Goal: Task Accomplishment & Management: Manage account settings

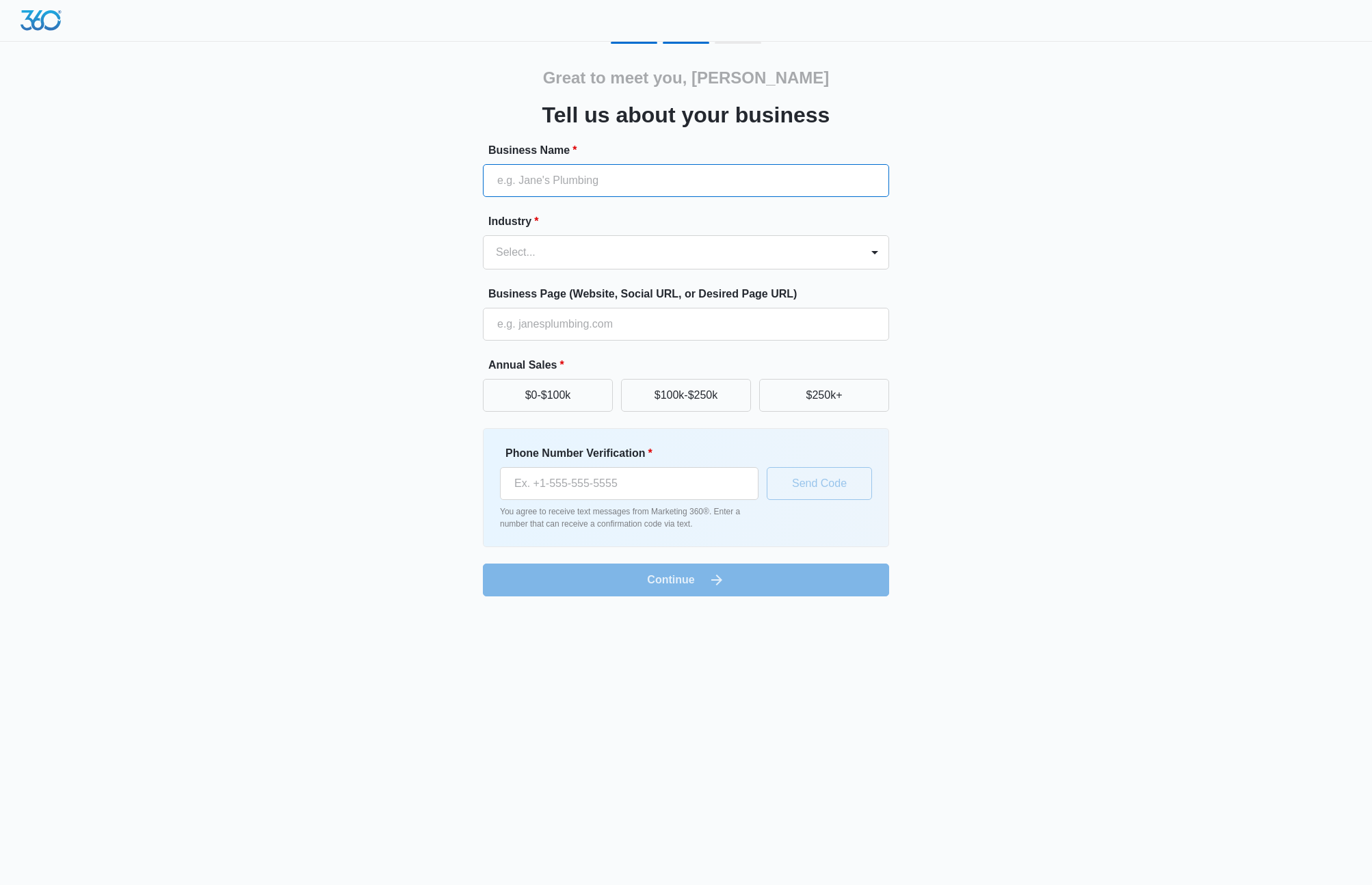
click at [742, 186] on input "Business Name *" at bounding box center [686, 180] width 406 height 33
type input "Horizon Realty Group [GEOGRAPHIC_DATA]"
click at [637, 240] on div "Select..." at bounding box center [672, 252] width 377 height 33
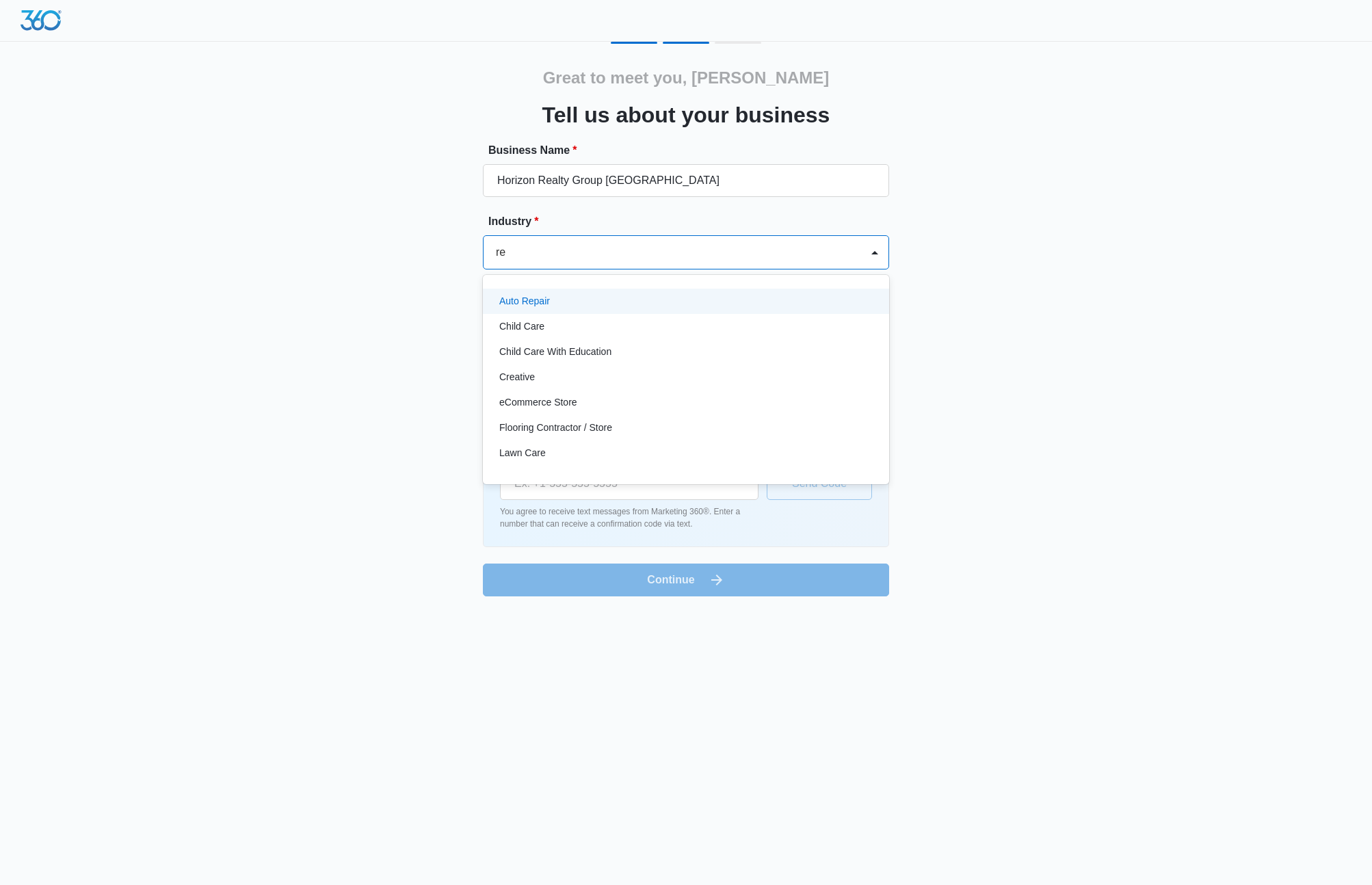
type input "rea"
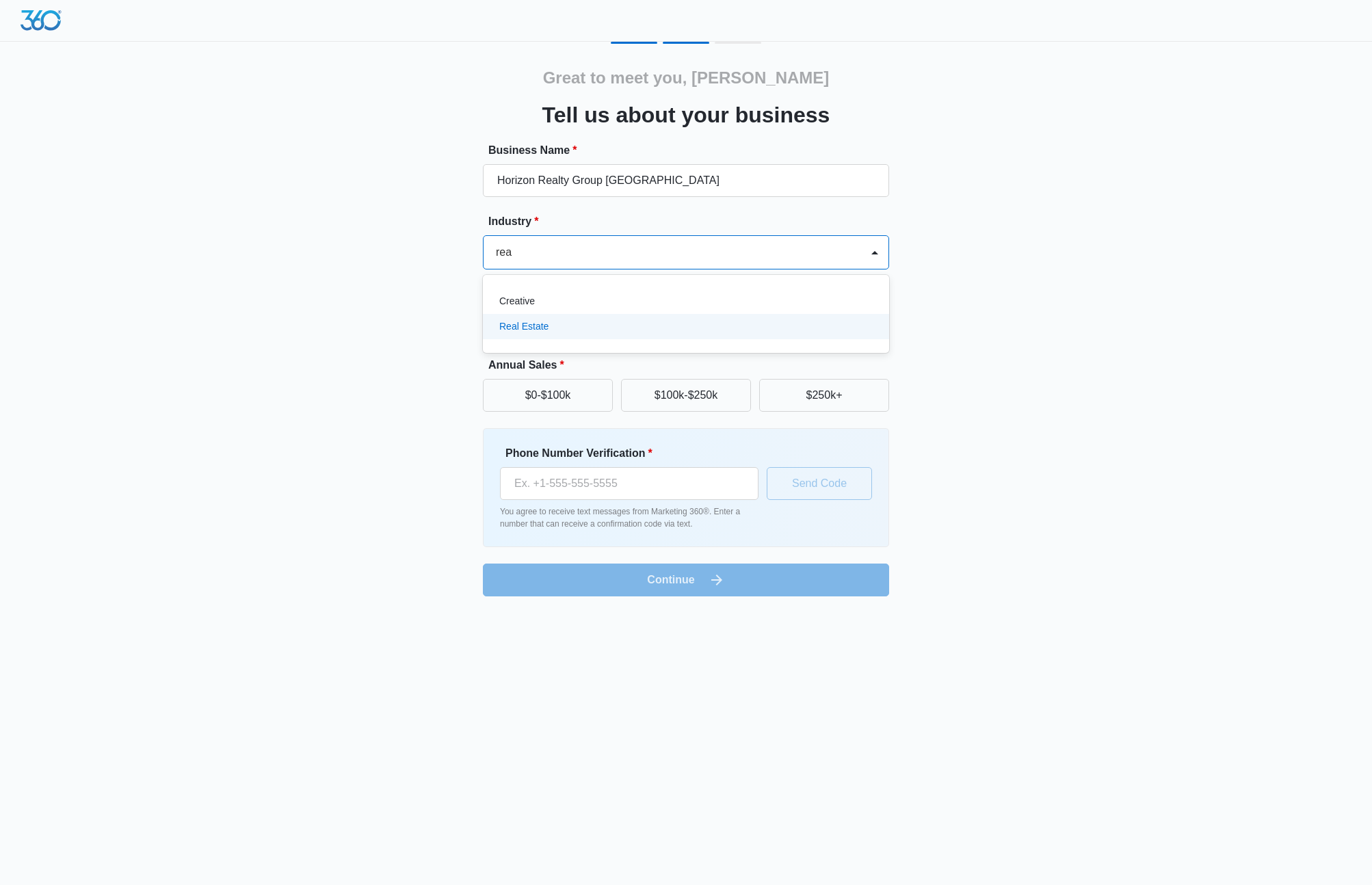
click at [531, 325] on p "Real Estate" at bounding box center [524, 326] width 49 height 15
click at [532, 330] on input "Business Page (Website, Social URL, or Desired Page URL)" at bounding box center [686, 324] width 406 height 33
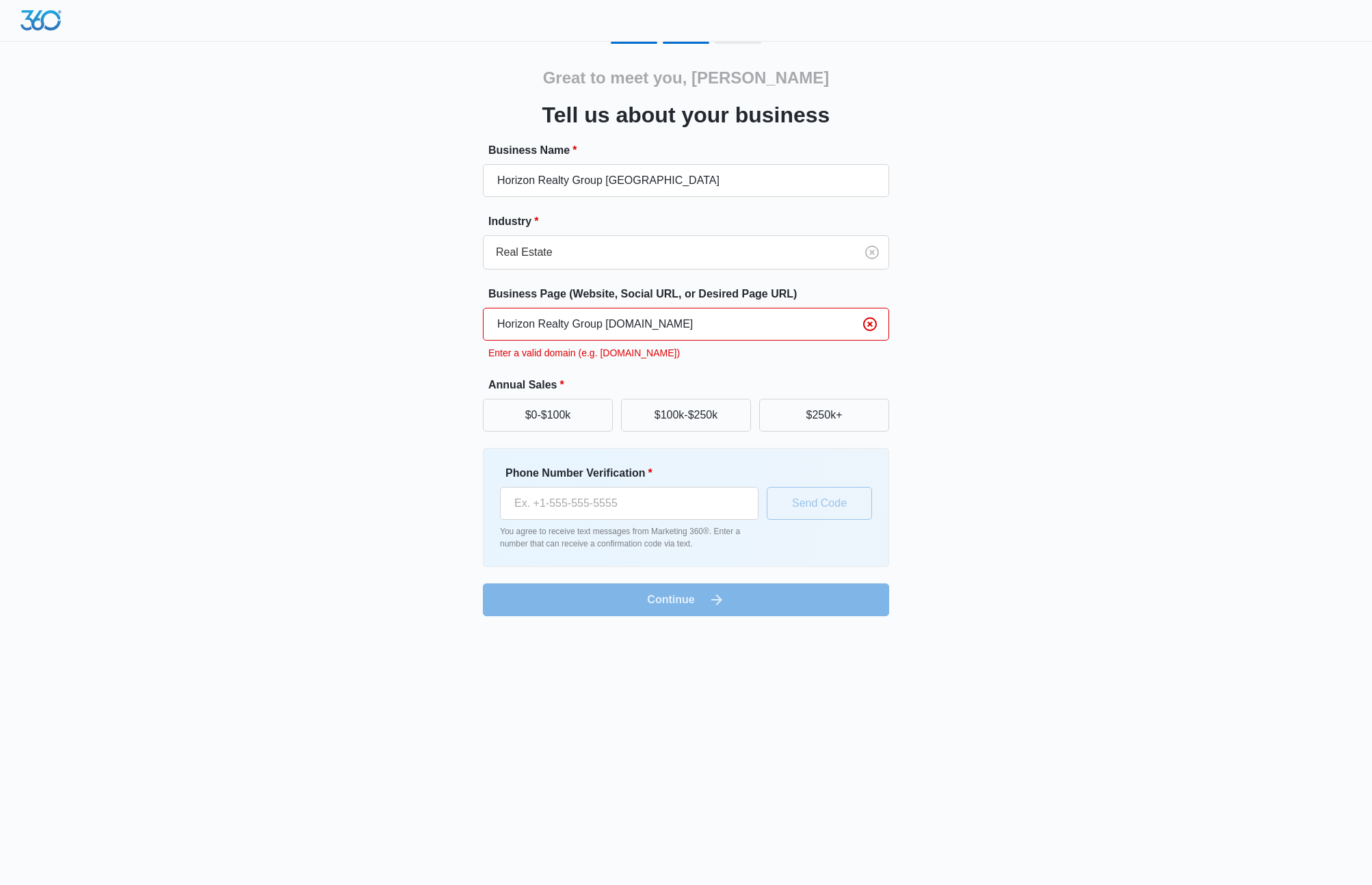
click at [607, 326] on input "Horizon Realty Group [DOMAIN_NAME]" at bounding box center [686, 324] width 406 height 33
click at [574, 325] on input "Horizon Realty [DOMAIN_NAME]" at bounding box center [686, 324] width 406 height 33
click at [539, 326] on input "Horizon [DOMAIN_NAME]" at bounding box center [686, 324] width 406 height 33
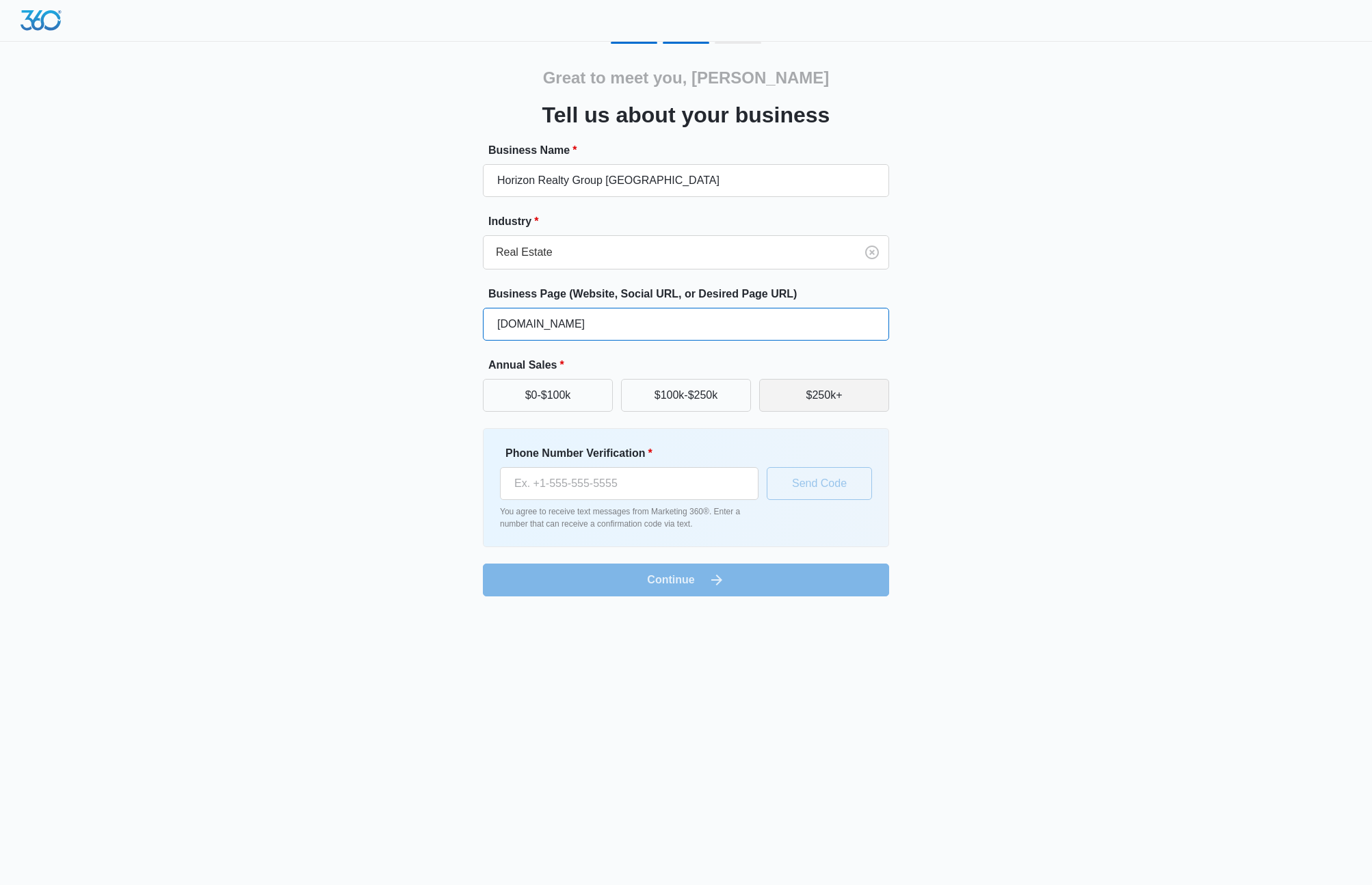
type input "[DOMAIN_NAME]"
click at [790, 402] on button "$250k+" at bounding box center [824, 395] width 130 height 33
click at [647, 482] on input "Phone Number Verification *" at bounding box center [630, 484] width 258 height 33
type input "[PHONE_NUMBER]"
click at [780, 498] on button "Send Code" at bounding box center [819, 484] width 105 height 33
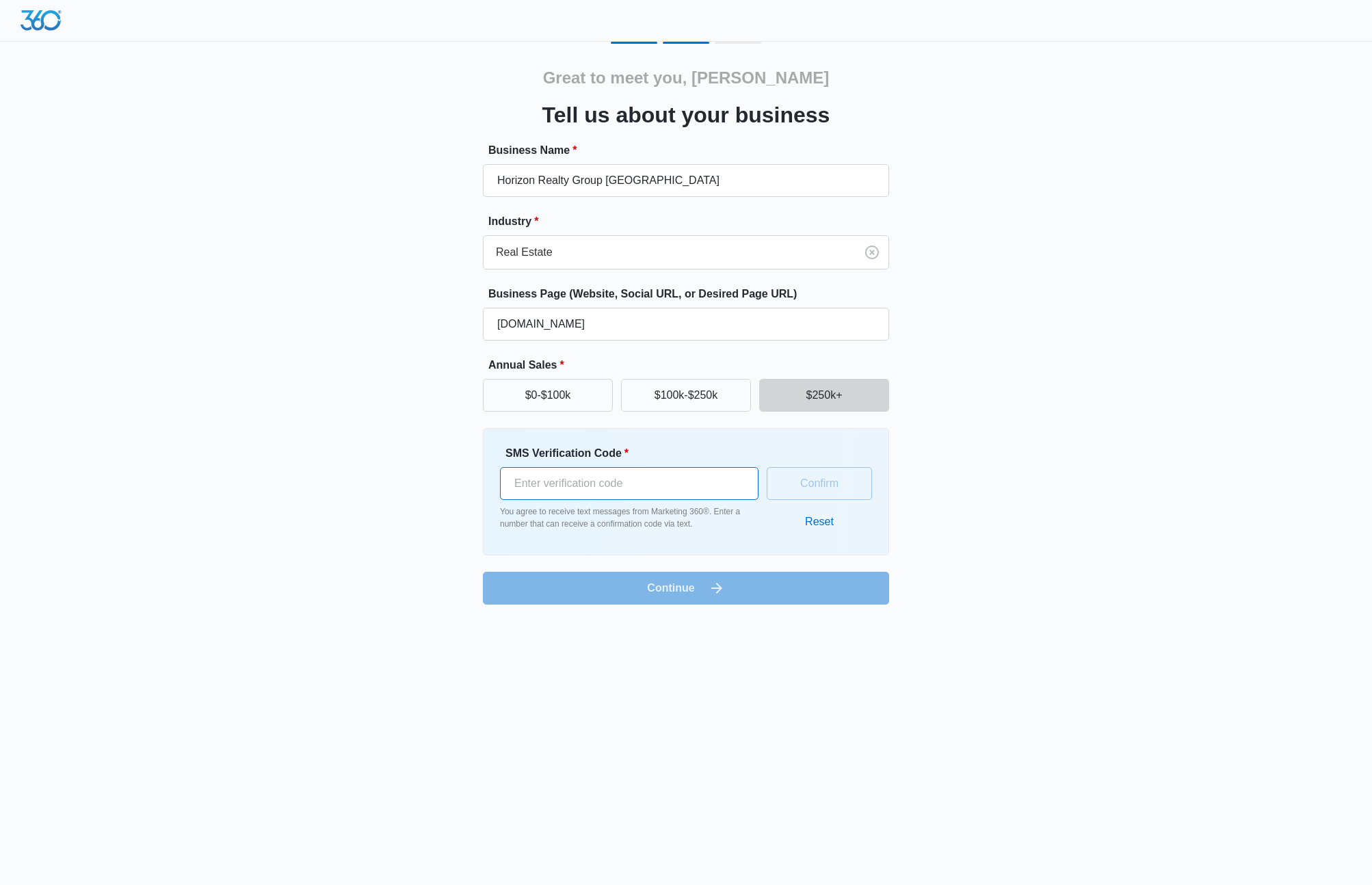
click at [600, 493] on input "SMS Verification Code *" at bounding box center [630, 484] width 258 height 33
type input "984424"
click at [817, 486] on button "Confirm" at bounding box center [819, 484] width 105 height 33
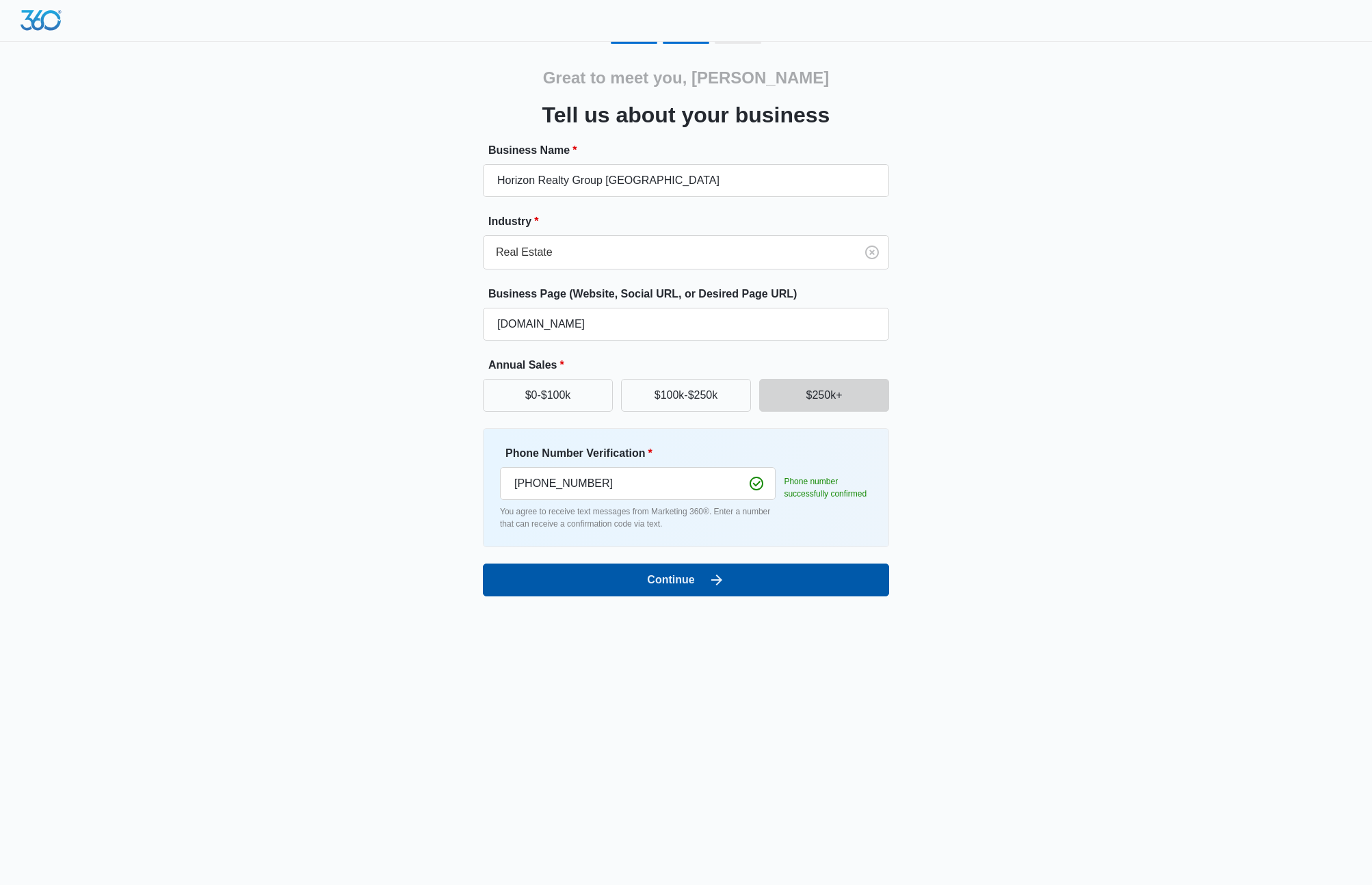
click at [637, 578] on button "Continue" at bounding box center [686, 580] width 406 height 33
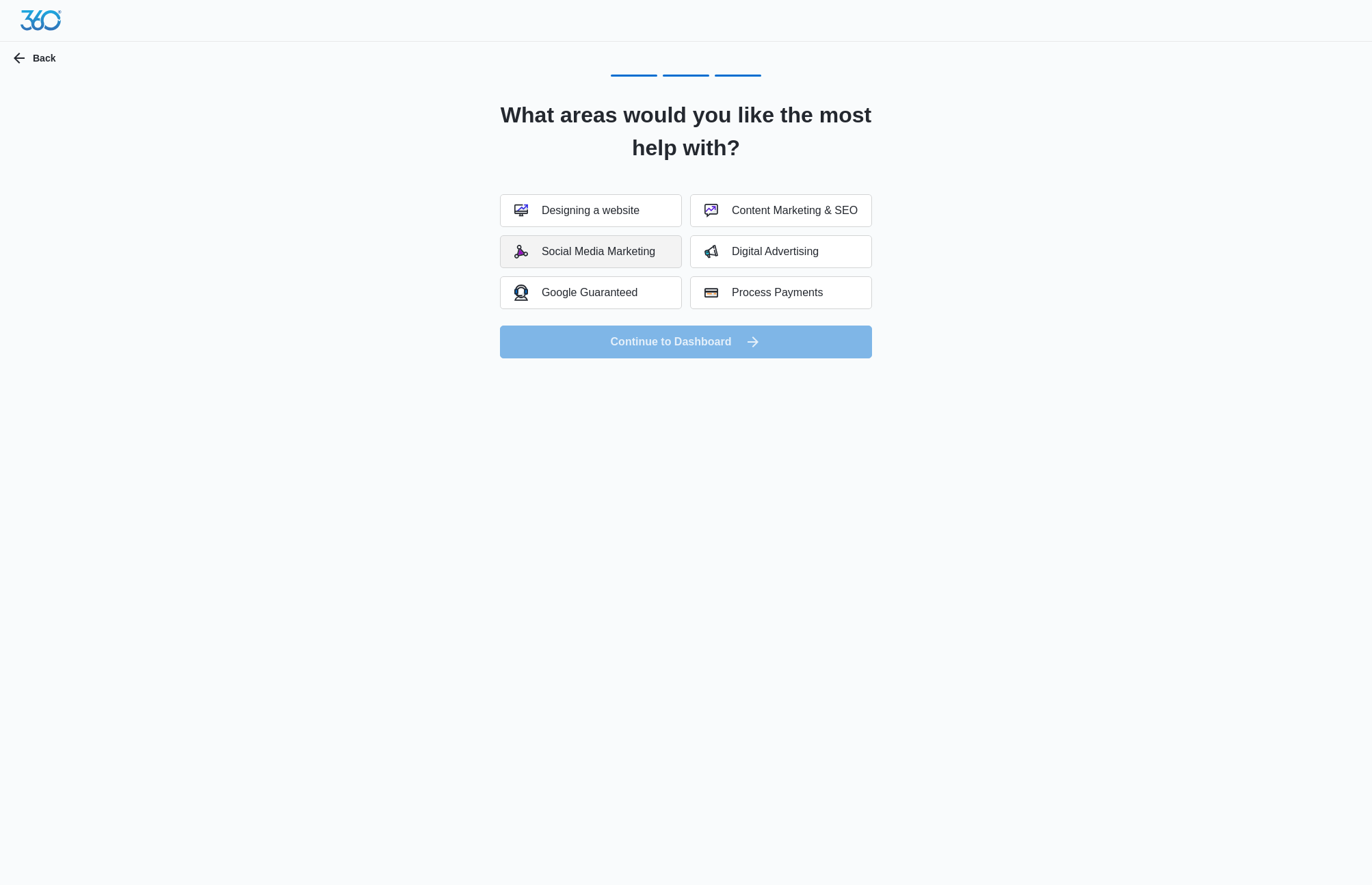
click at [597, 244] on div "Social Media Marketing" at bounding box center [585, 251] width 140 height 14
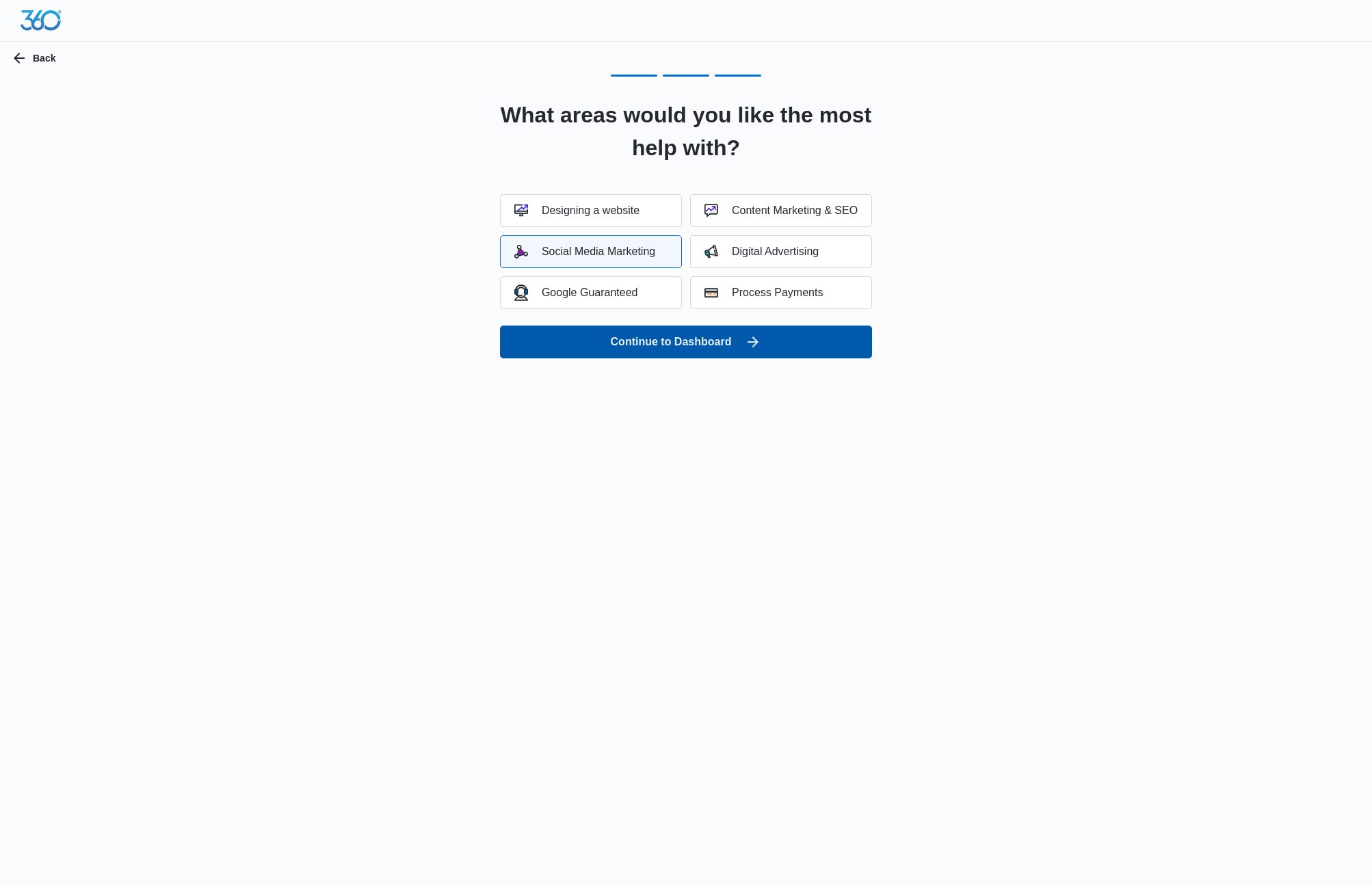
click at [690, 338] on button "Continue to Dashboard" at bounding box center [686, 342] width 372 height 33
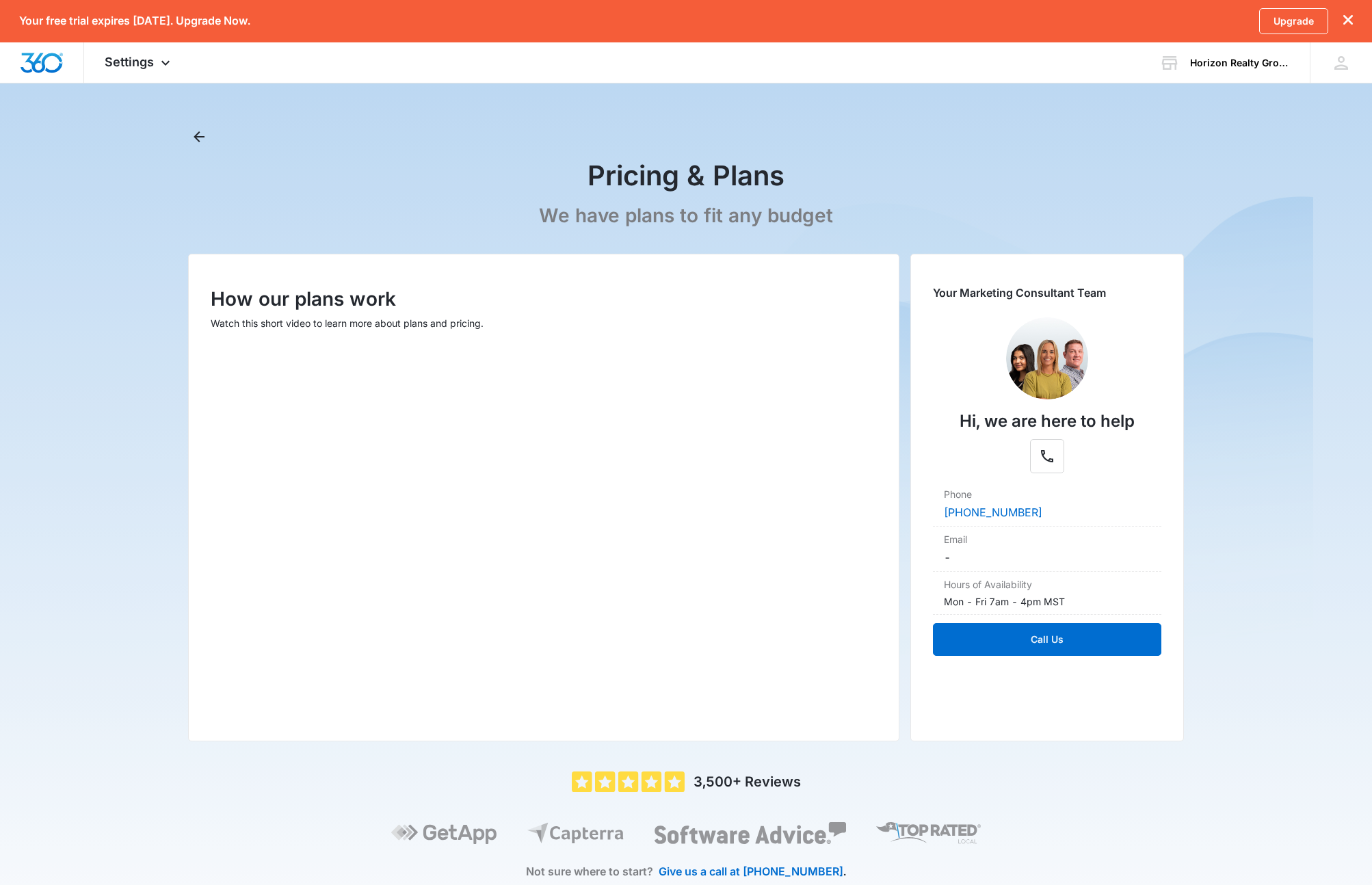
scroll to position [41, 0]
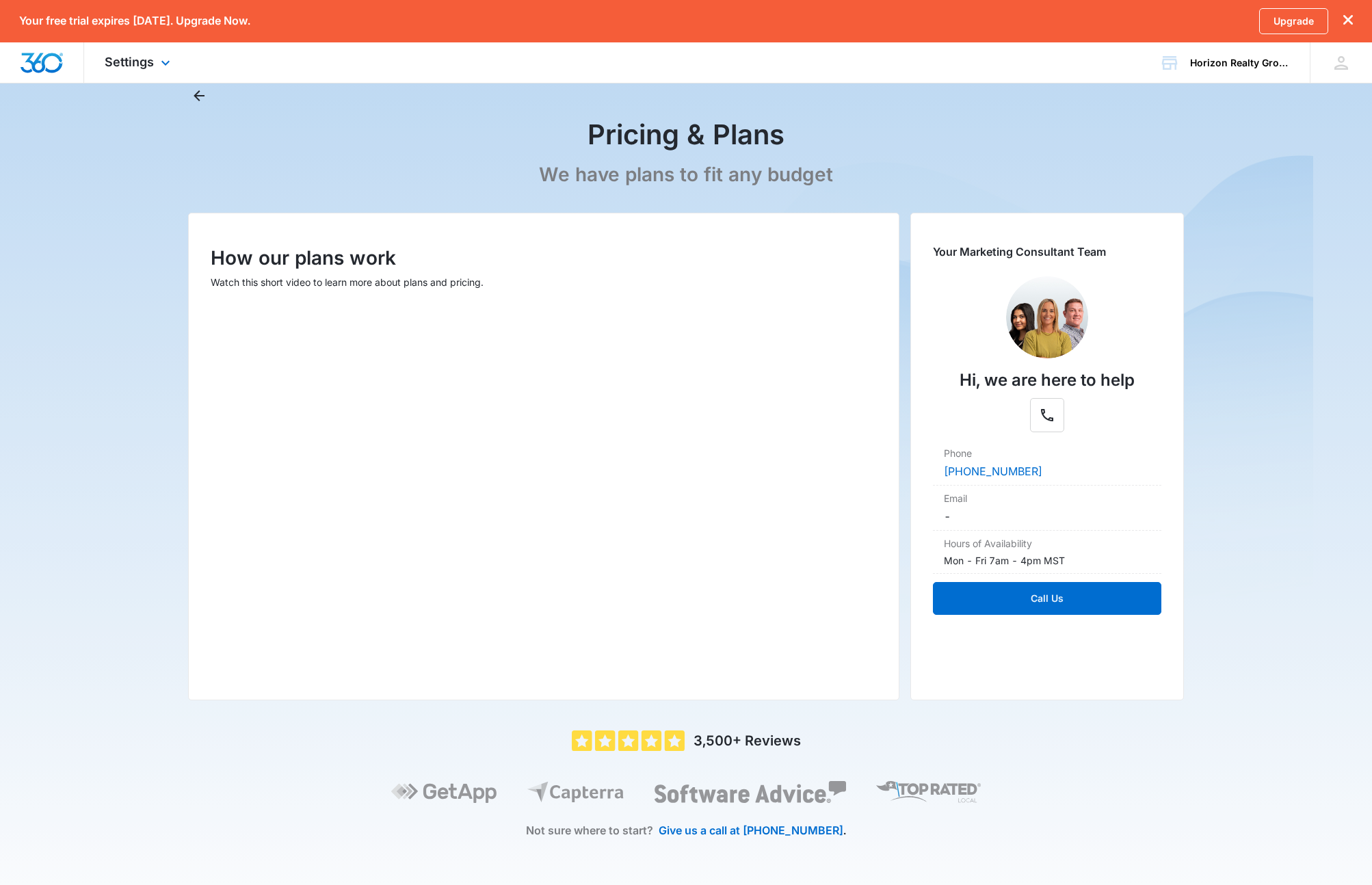
click at [58, 54] on img "Dashboard" at bounding box center [42, 63] width 43 height 21
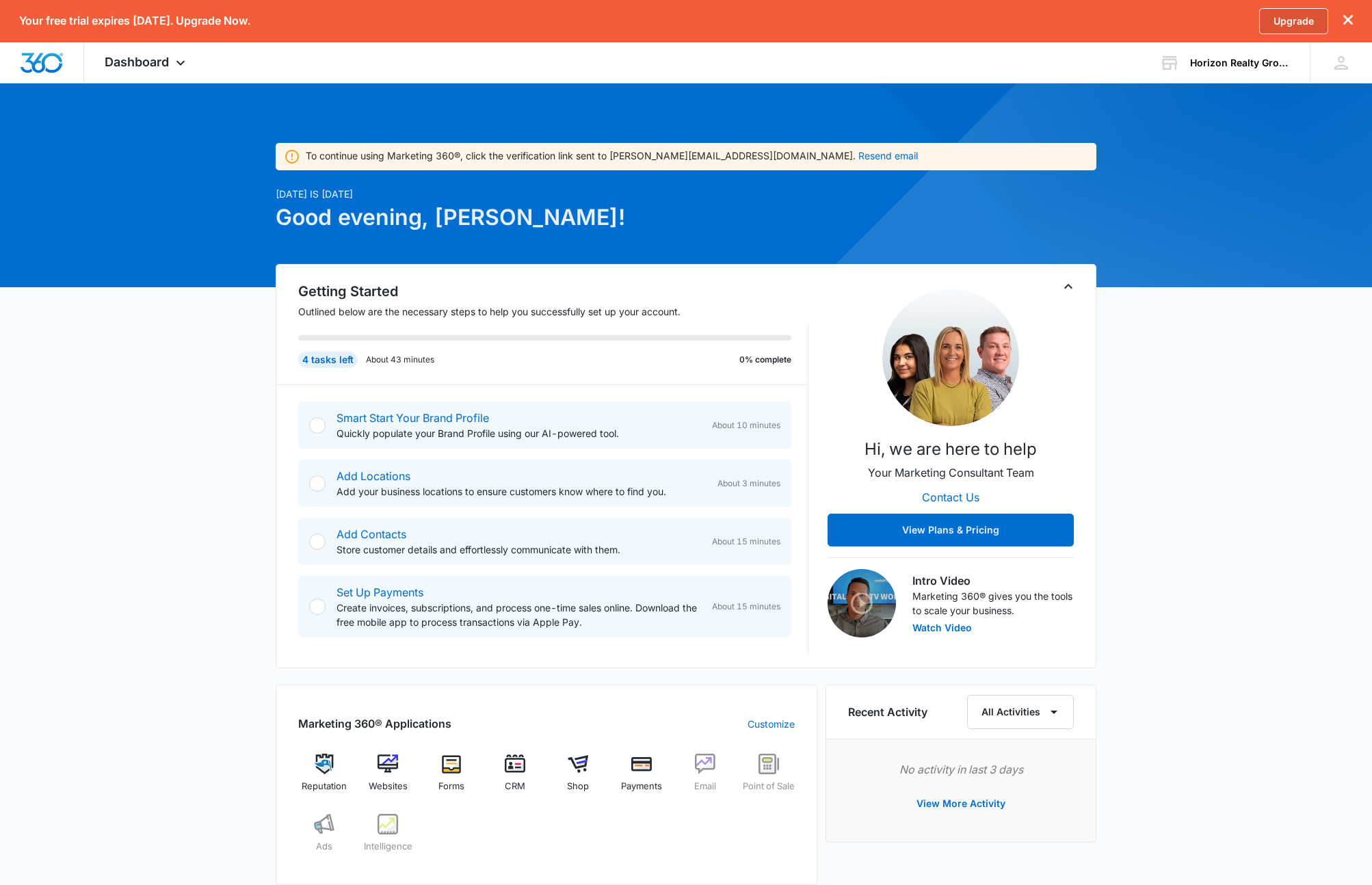
click at [1283, 18] on link "Upgrade" at bounding box center [1294, 21] width 69 height 26
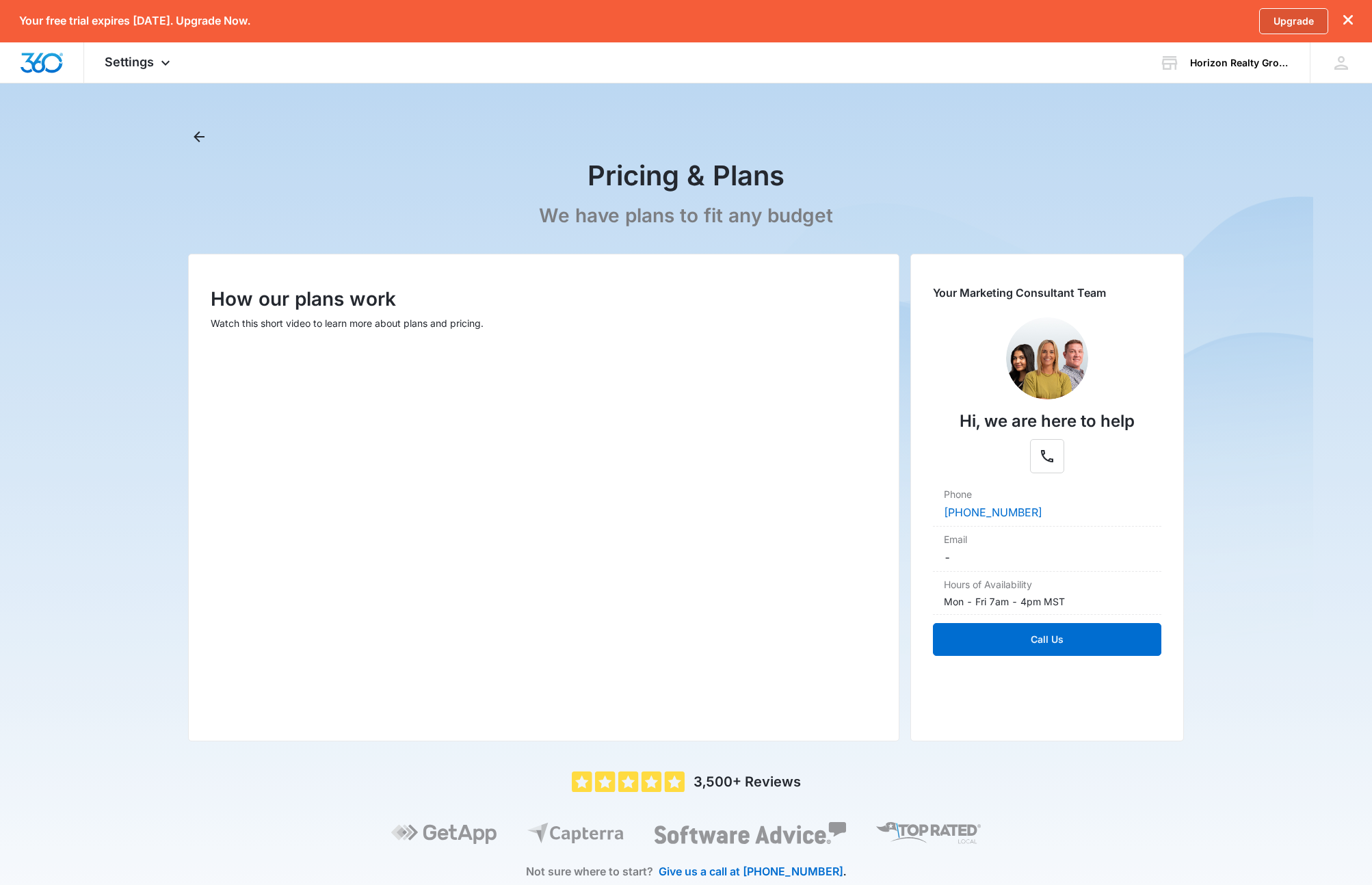
scroll to position [41, 0]
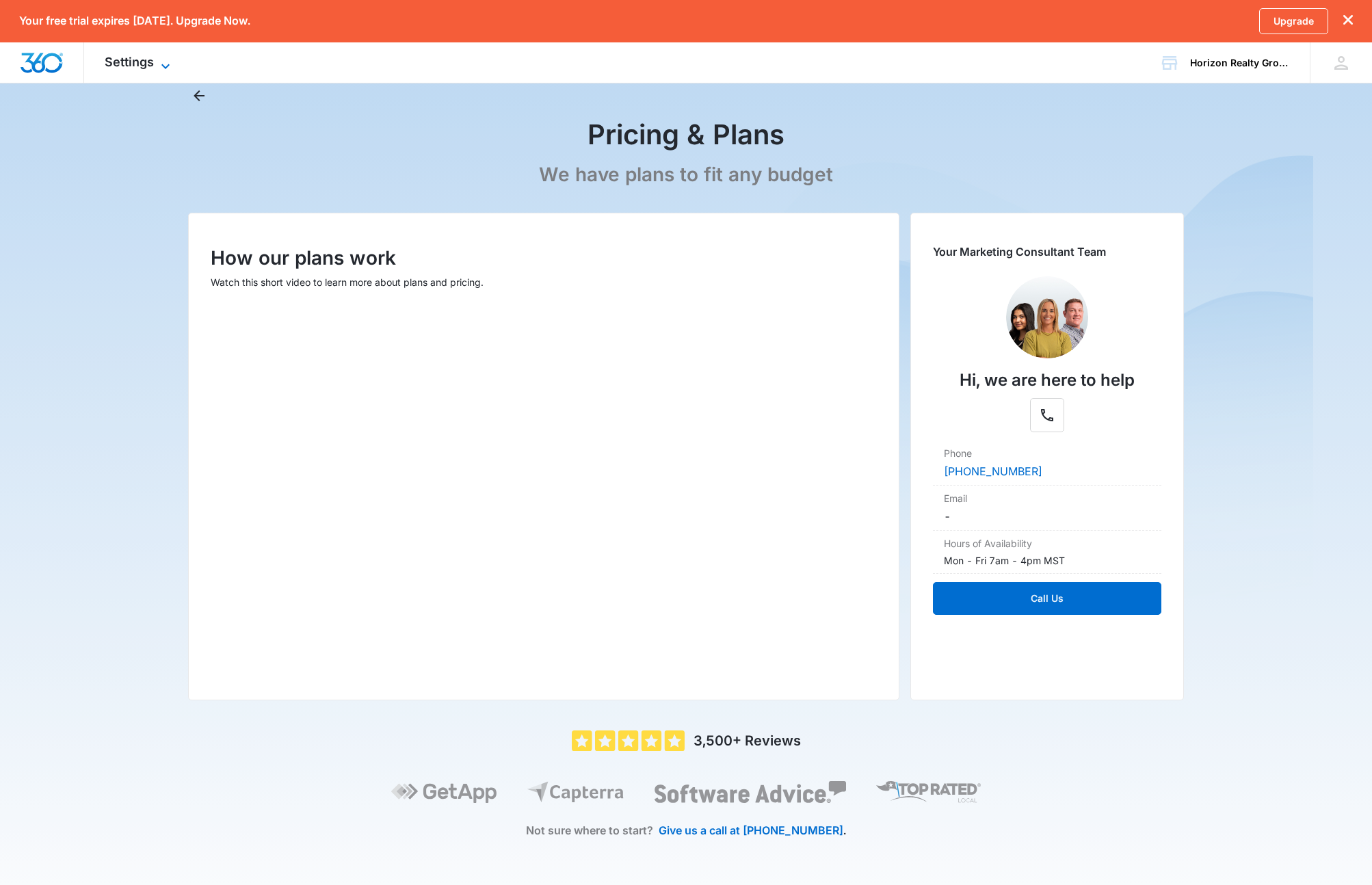
click at [147, 59] on span "Settings" at bounding box center [129, 62] width 49 height 15
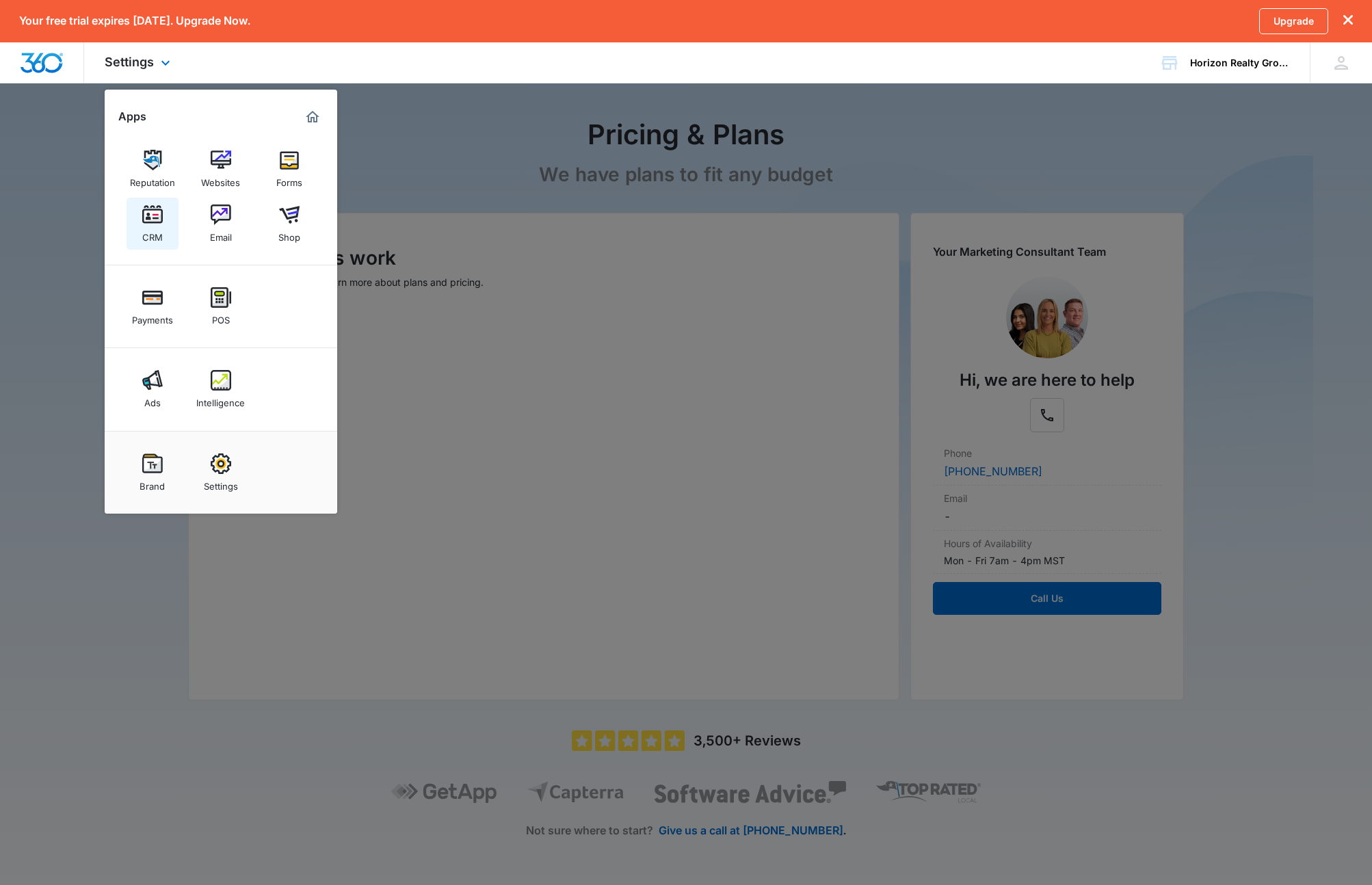
click at [157, 222] on img at bounding box center [153, 215] width 21 height 21
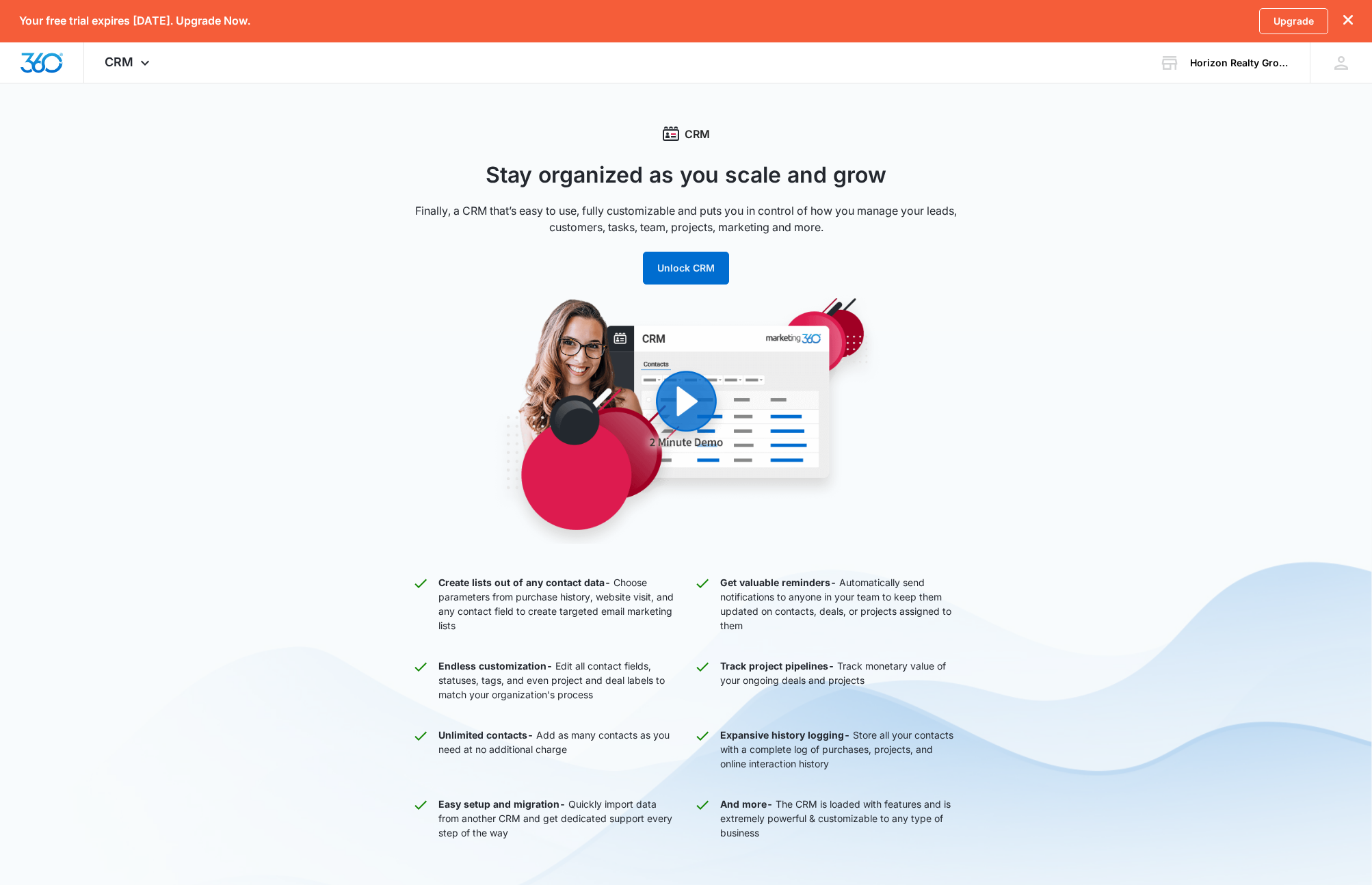
click at [1349, 21] on icon "dismiss this dialog" at bounding box center [1348, 19] width 10 height 10
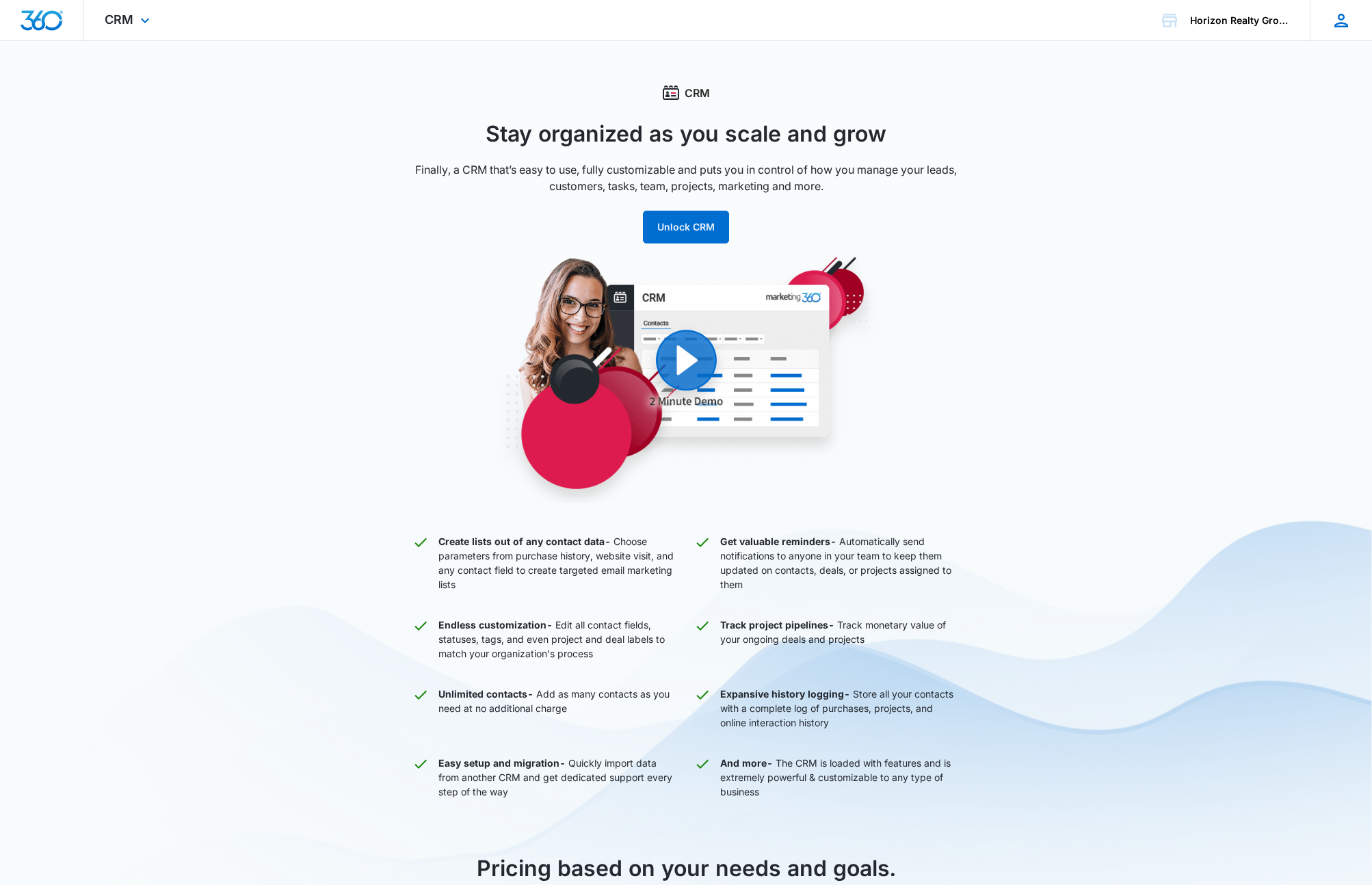
click at [1343, 24] on icon at bounding box center [1342, 21] width 21 height 21
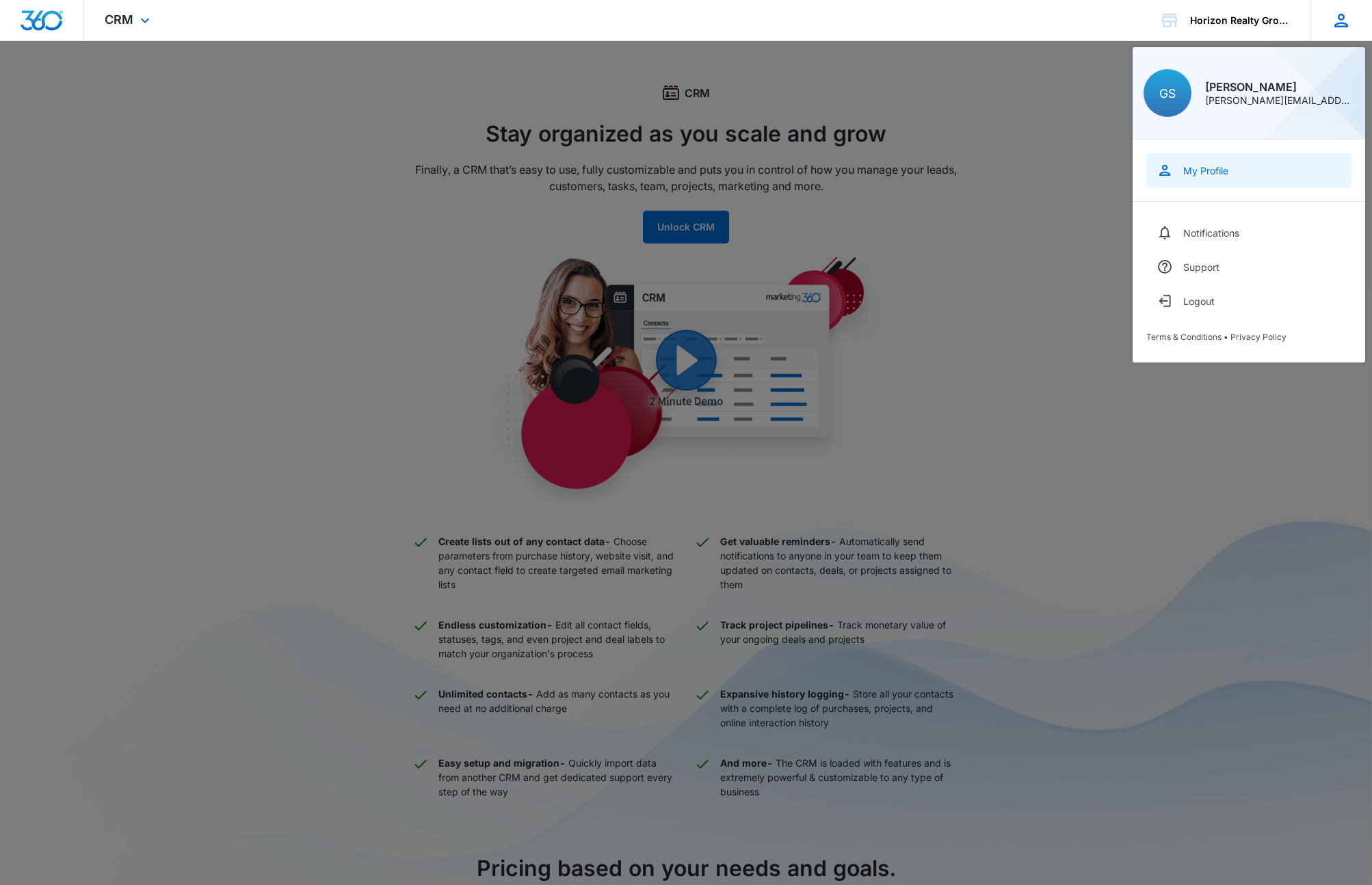
click at [1204, 176] on div "My Profile" at bounding box center [1205, 170] width 45 height 11
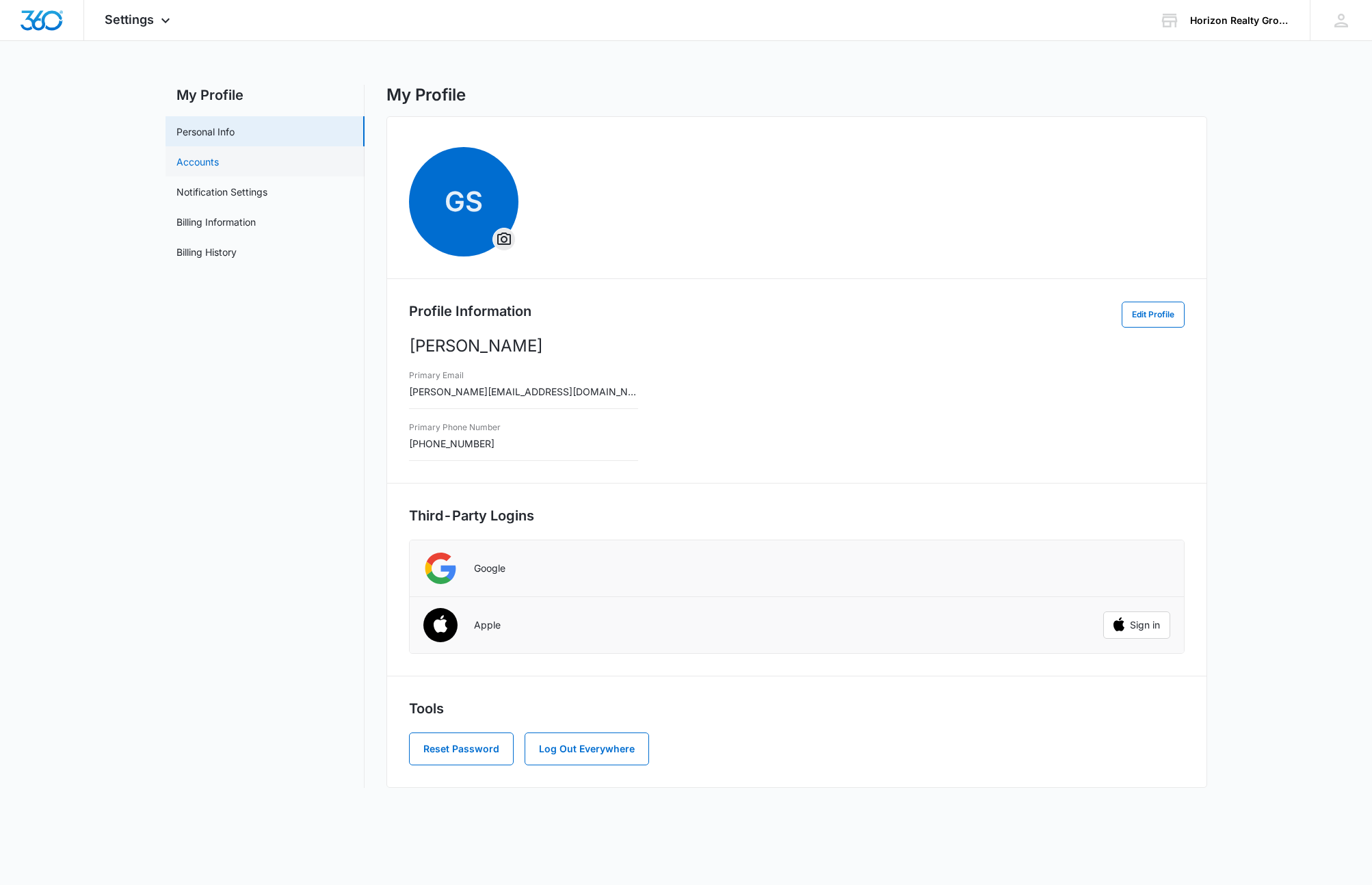
click at [204, 156] on link "Accounts" at bounding box center [197, 161] width 42 height 15
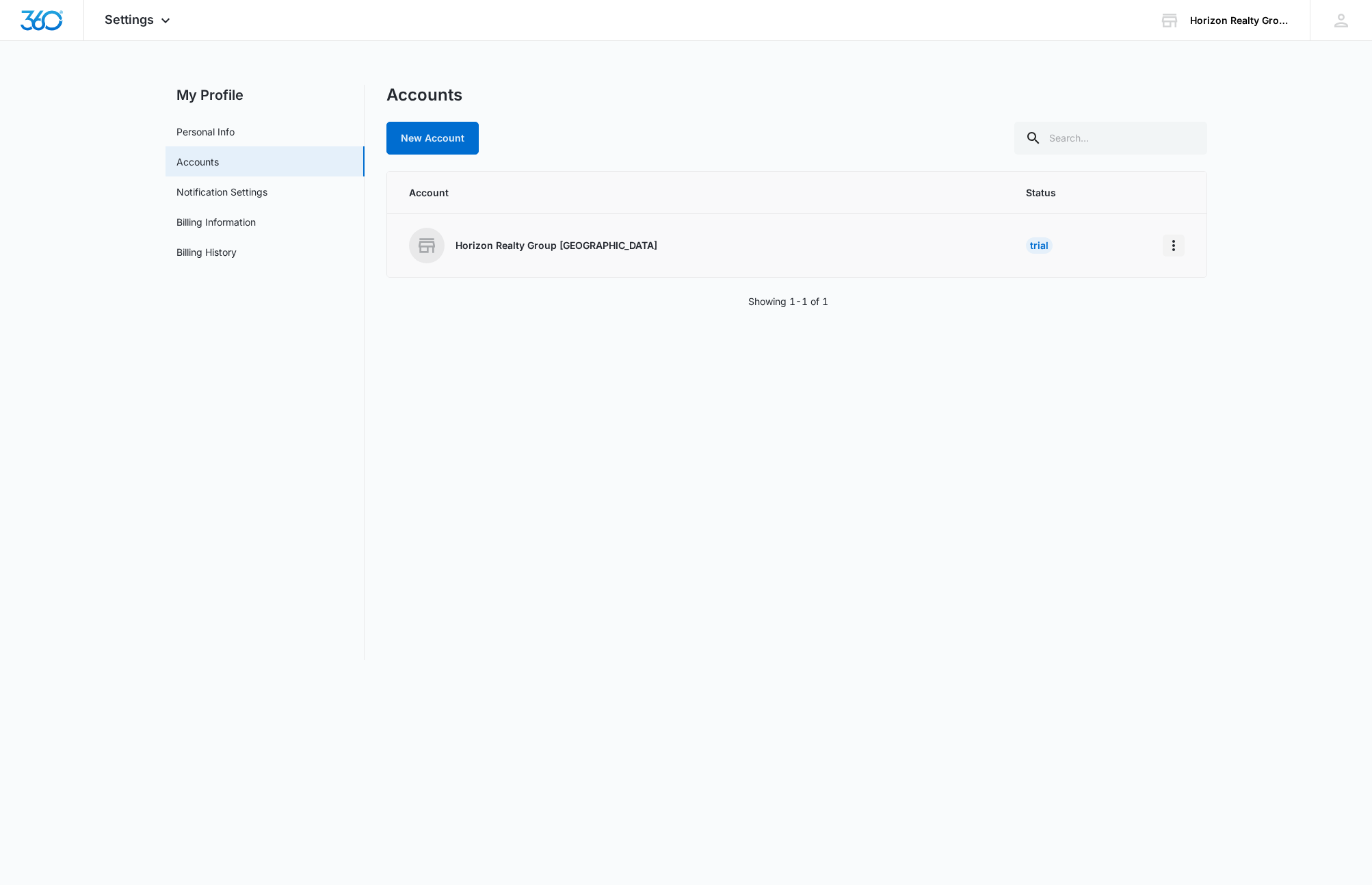
click at [1175, 239] on icon "Home" at bounding box center [1173, 245] width 16 height 16
click at [1038, 303] on div "Showing 1-1 of 1" at bounding box center [797, 301] width 820 height 15
click at [189, 192] on link "Notification Settings" at bounding box center [221, 192] width 91 height 15
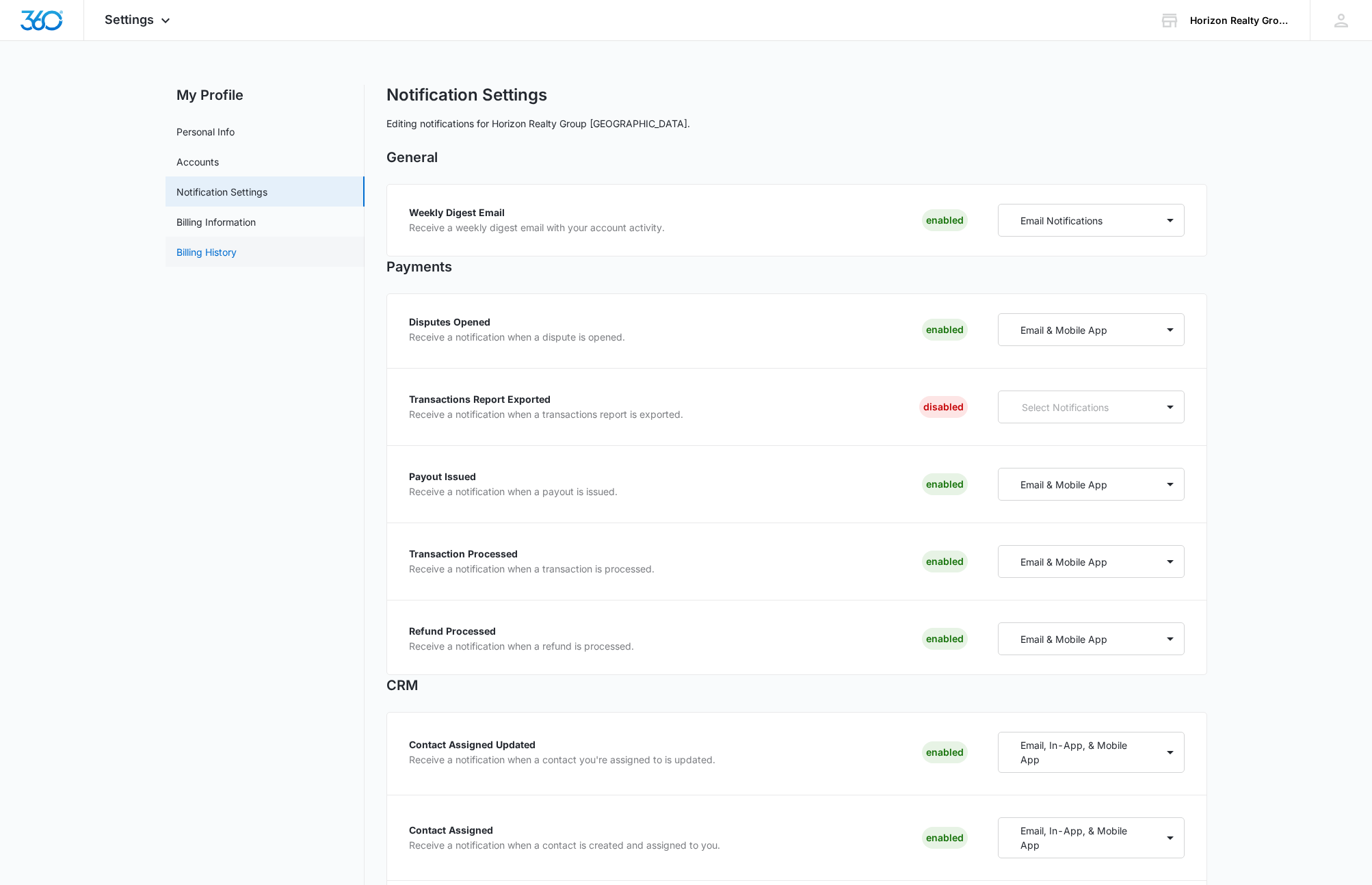
click at [204, 252] on link "Billing History" at bounding box center [206, 251] width 60 height 15
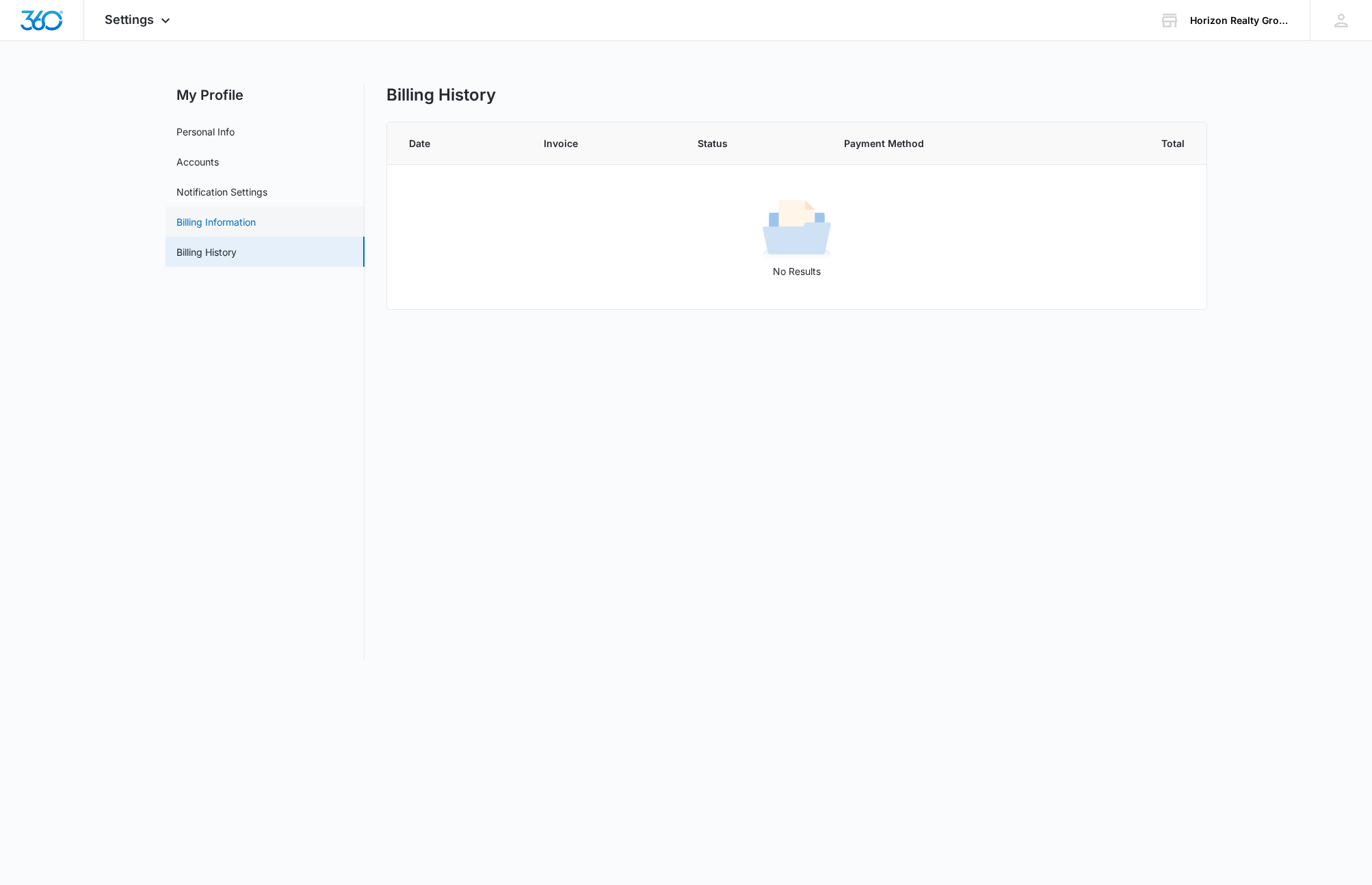
click at [219, 225] on link "Billing Information" at bounding box center [215, 222] width 79 height 15
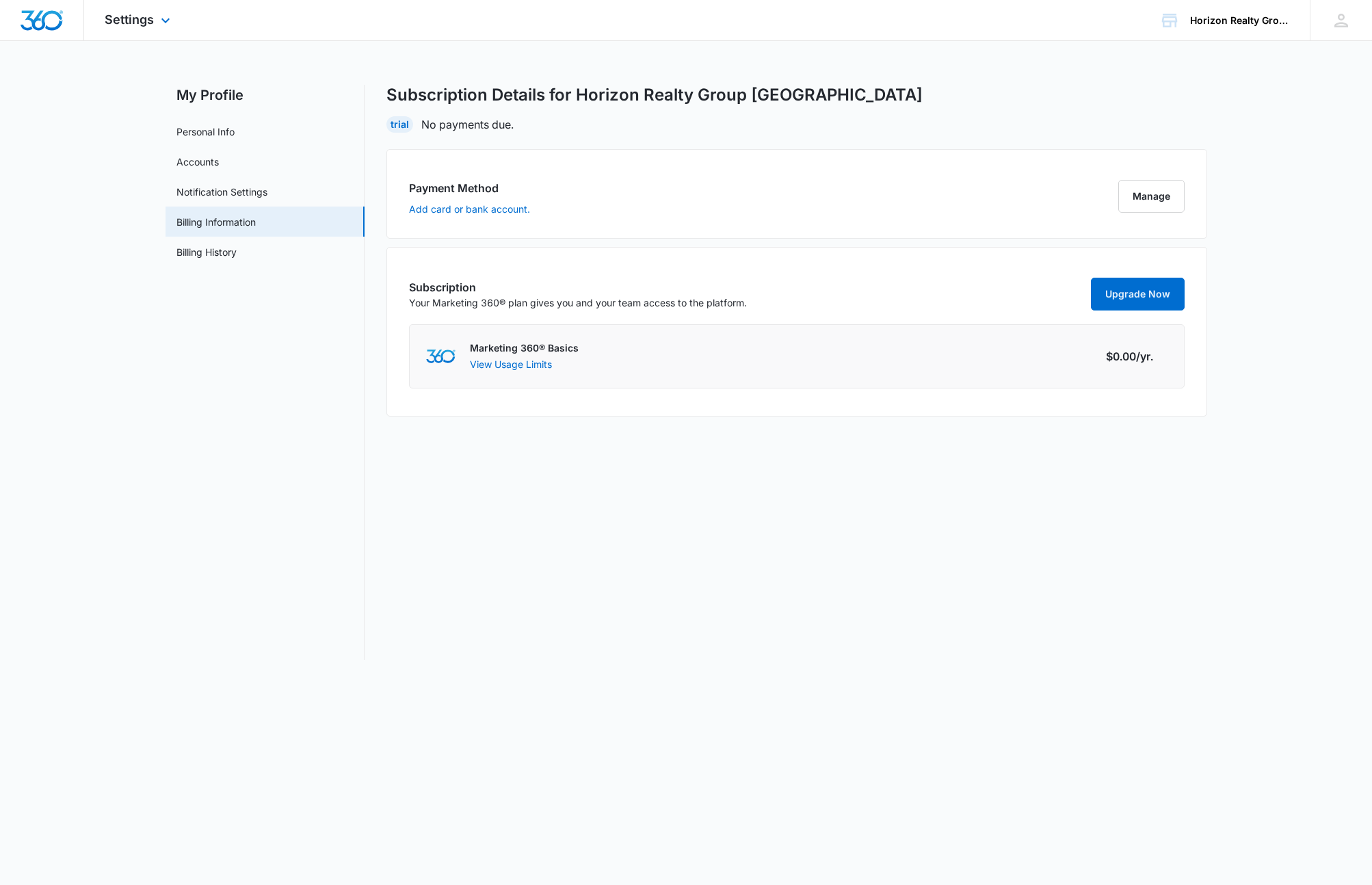
click at [100, 17] on div "Settings Apps Reputation Websites Forms CRM Email Shop Payments POS Ads Intelli…" at bounding box center [139, 20] width 110 height 41
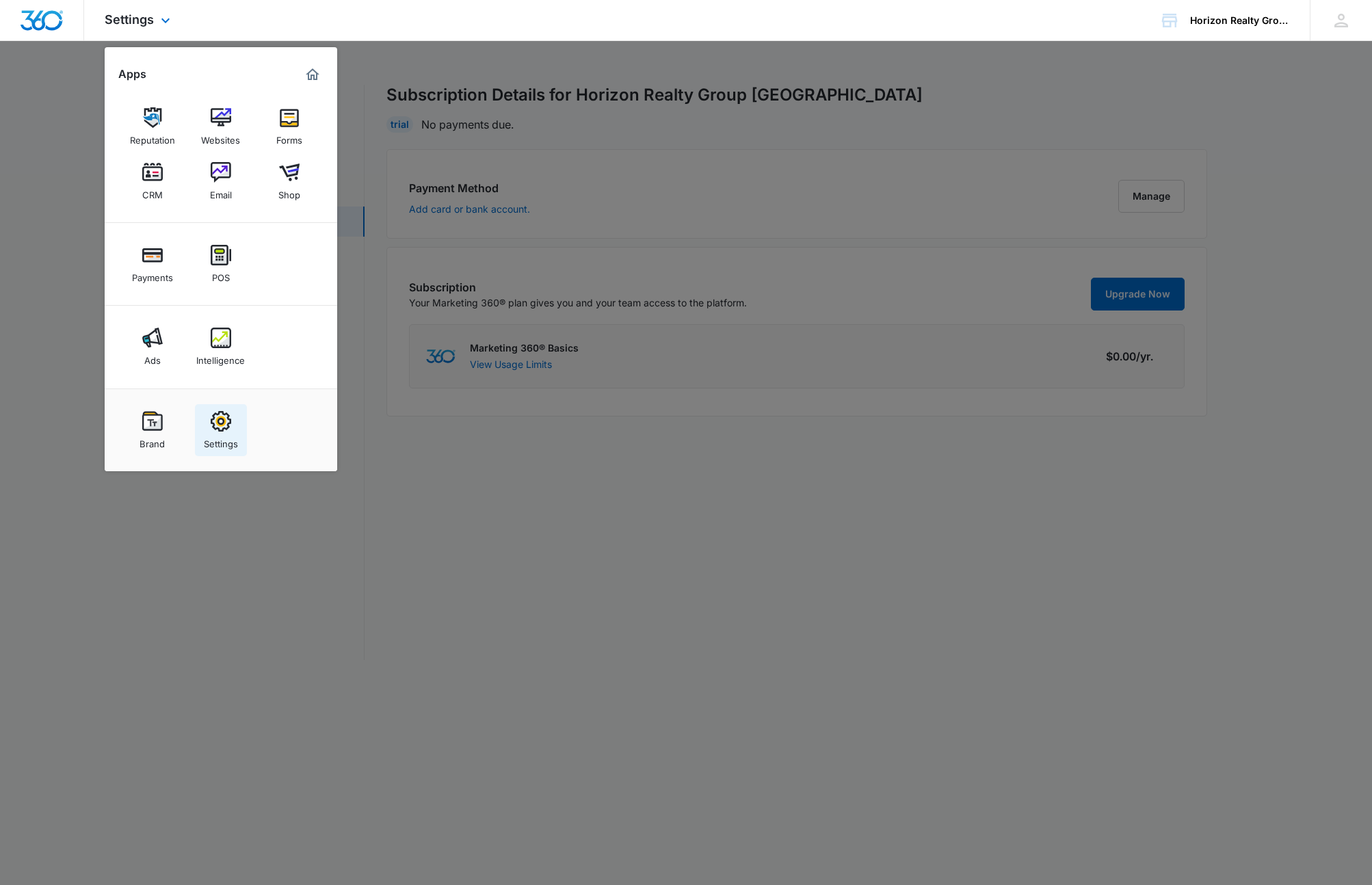
click at [224, 422] on img at bounding box center [221, 421] width 21 height 21
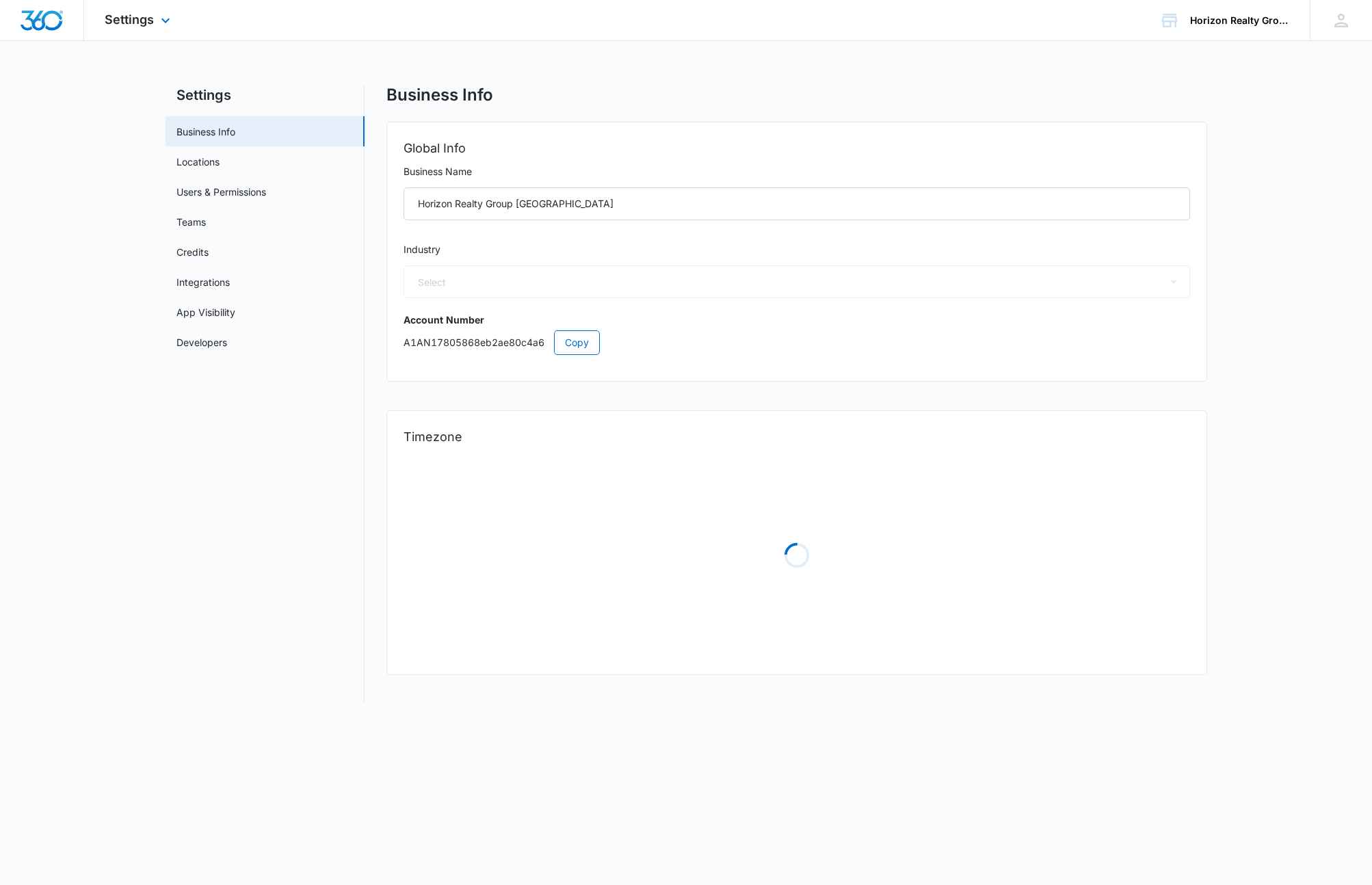
select select "35"
select select "US"
select select "America/Los_Angeles"
click at [1340, 21] on icon at bounding box center [1342, 21] width 21 height 21
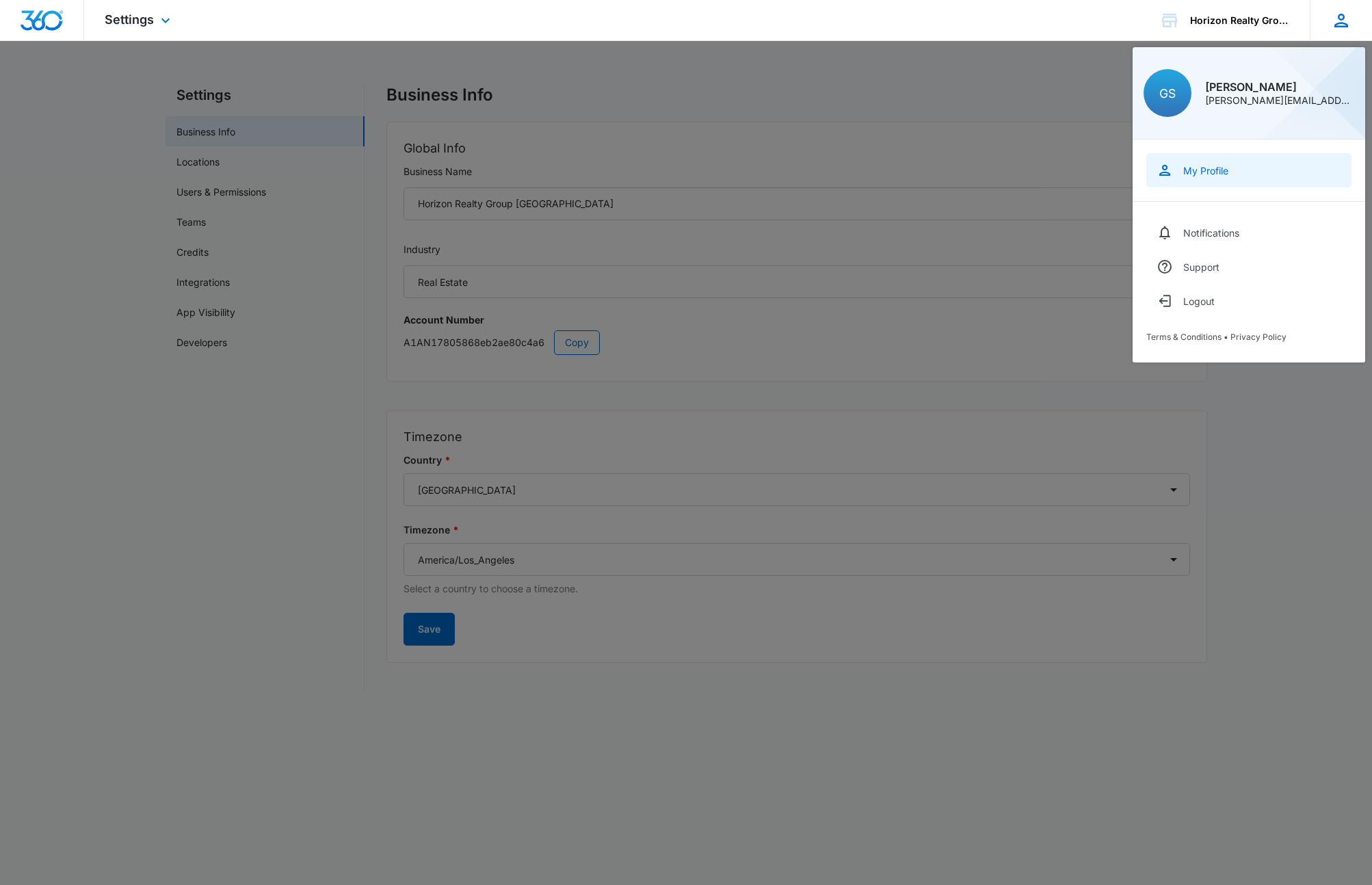
click at [1190, 168] on div "My Profile" at bounding box center [1205, 170] width 45 height 11
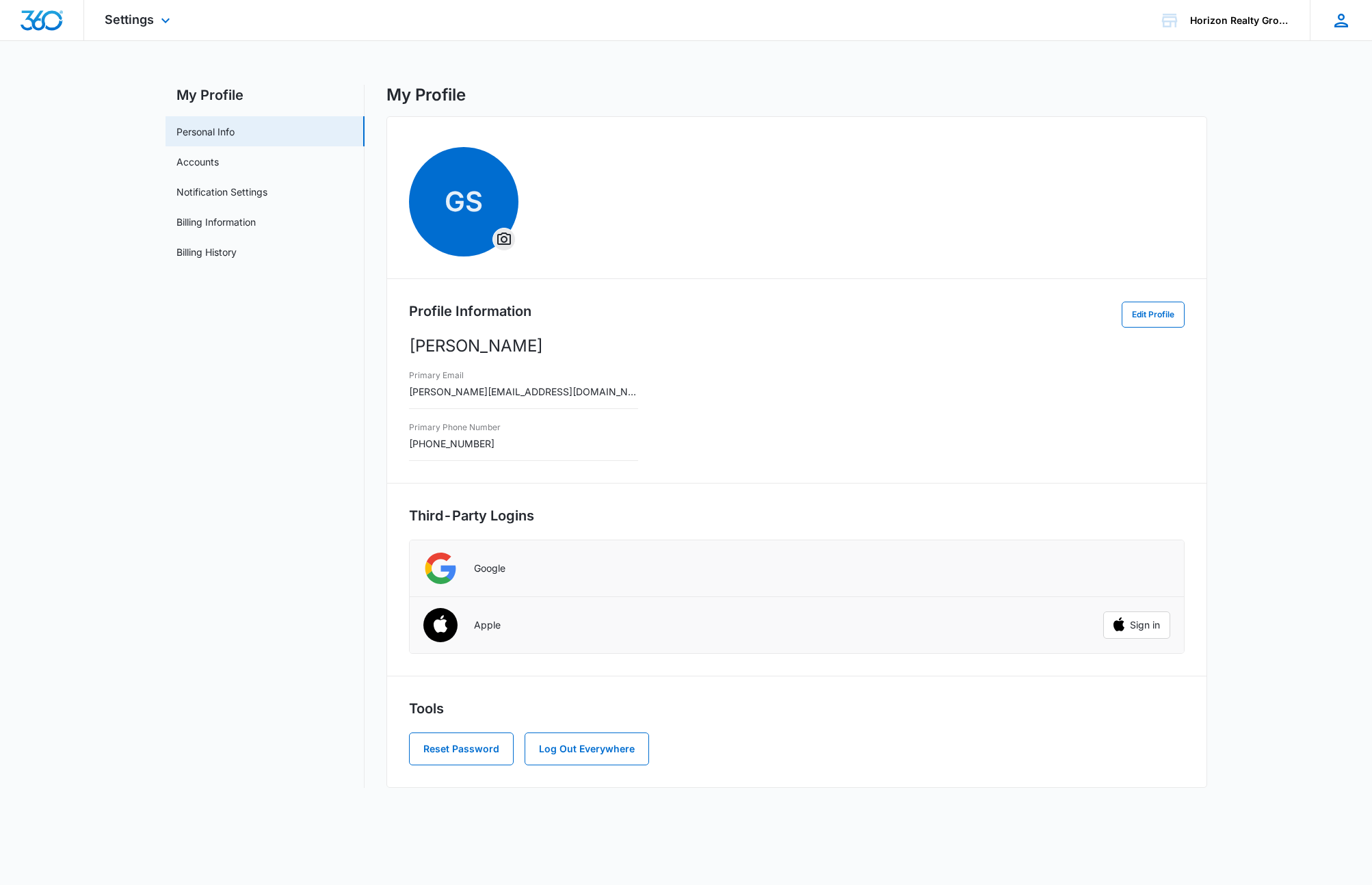
click at [1326, 23] on div "GS Greg Silva greg@horizonrealtygroupdanville.com My Profile Notifications Supp…" at bounding box center [1341, 20] width 62 height 41
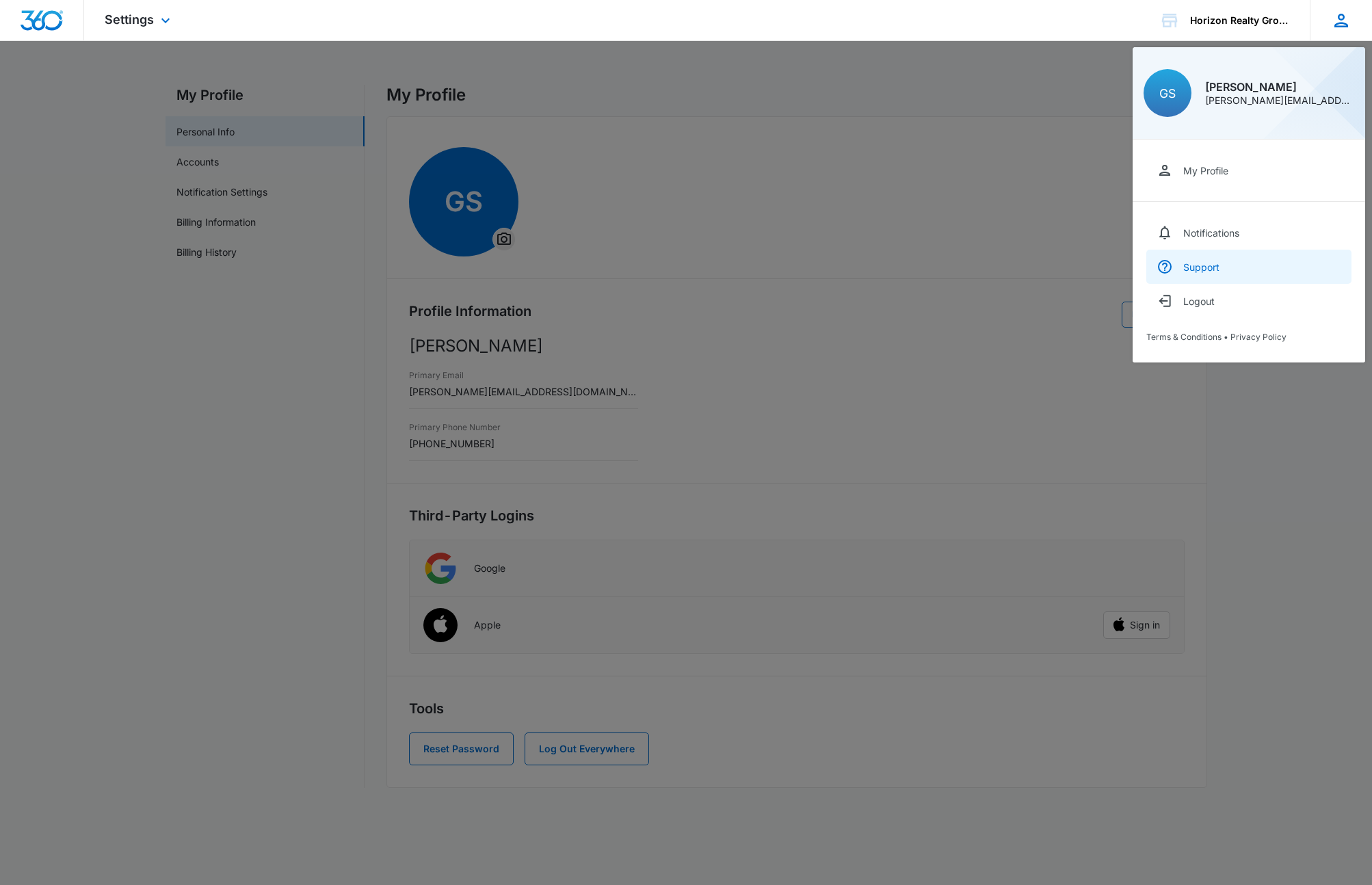
click at [1199, 266] on div "Support" at bounding box center [1201, 266] width 36 height 11
click at [1181, 166] on link "My Profile" at bounding box center [1249, 170] width 206 height 34
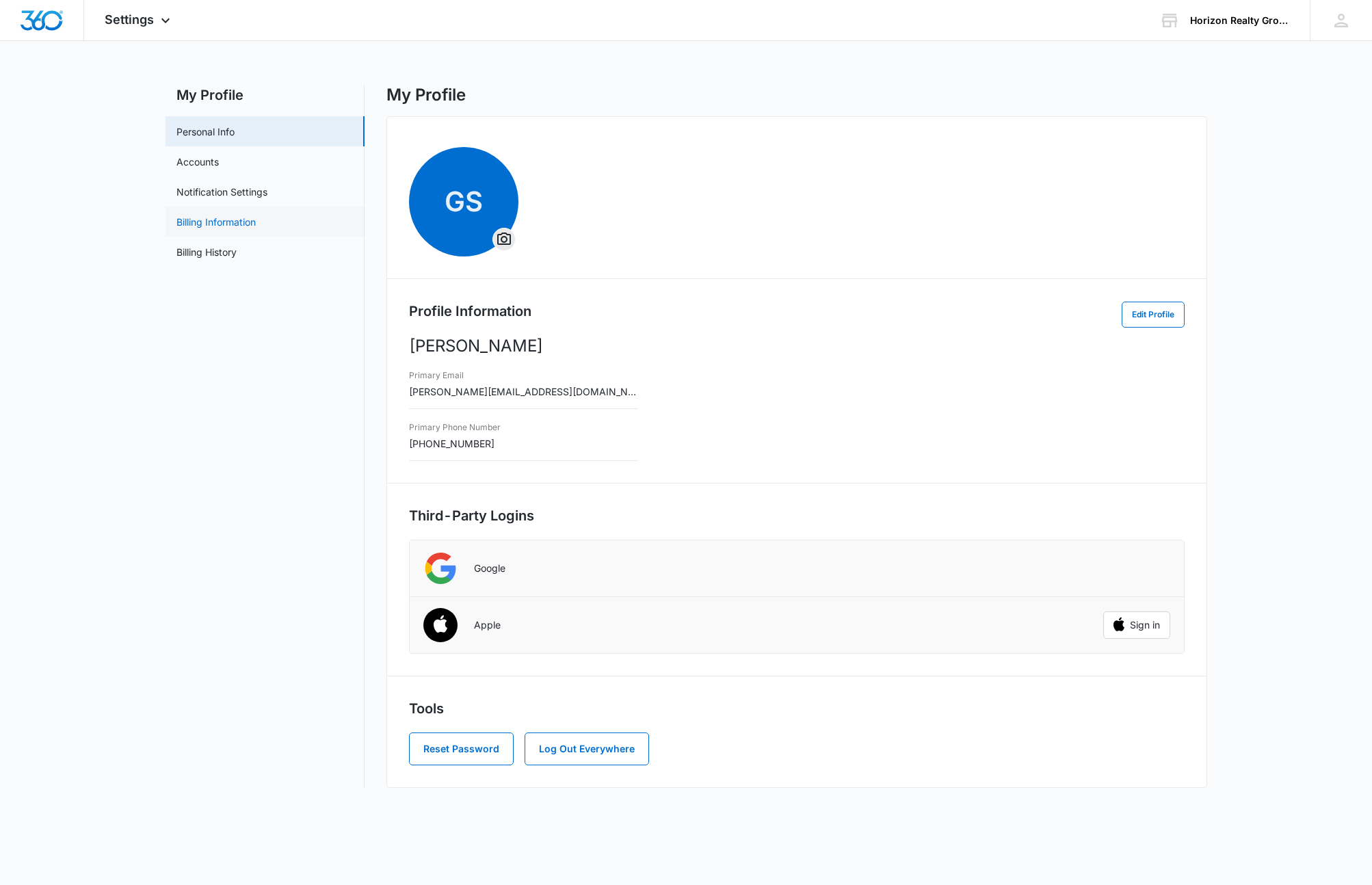
click at [201, 219] on link "Billing Information" at bounding box center [215, 222] width 79 height 15
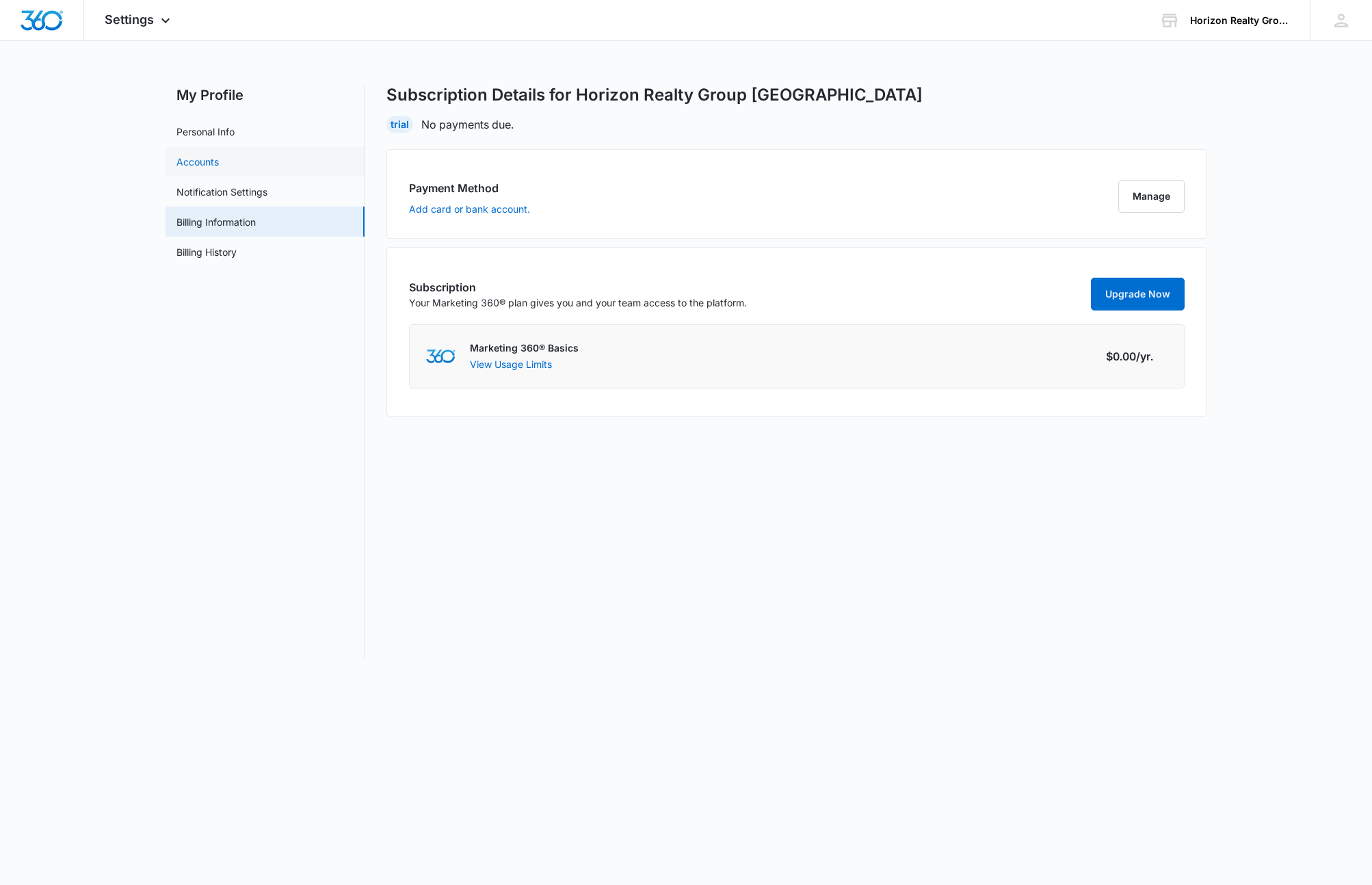
click at [188, 161] on link "Accounts" at bounding box center [197, 161] width 42 height 15
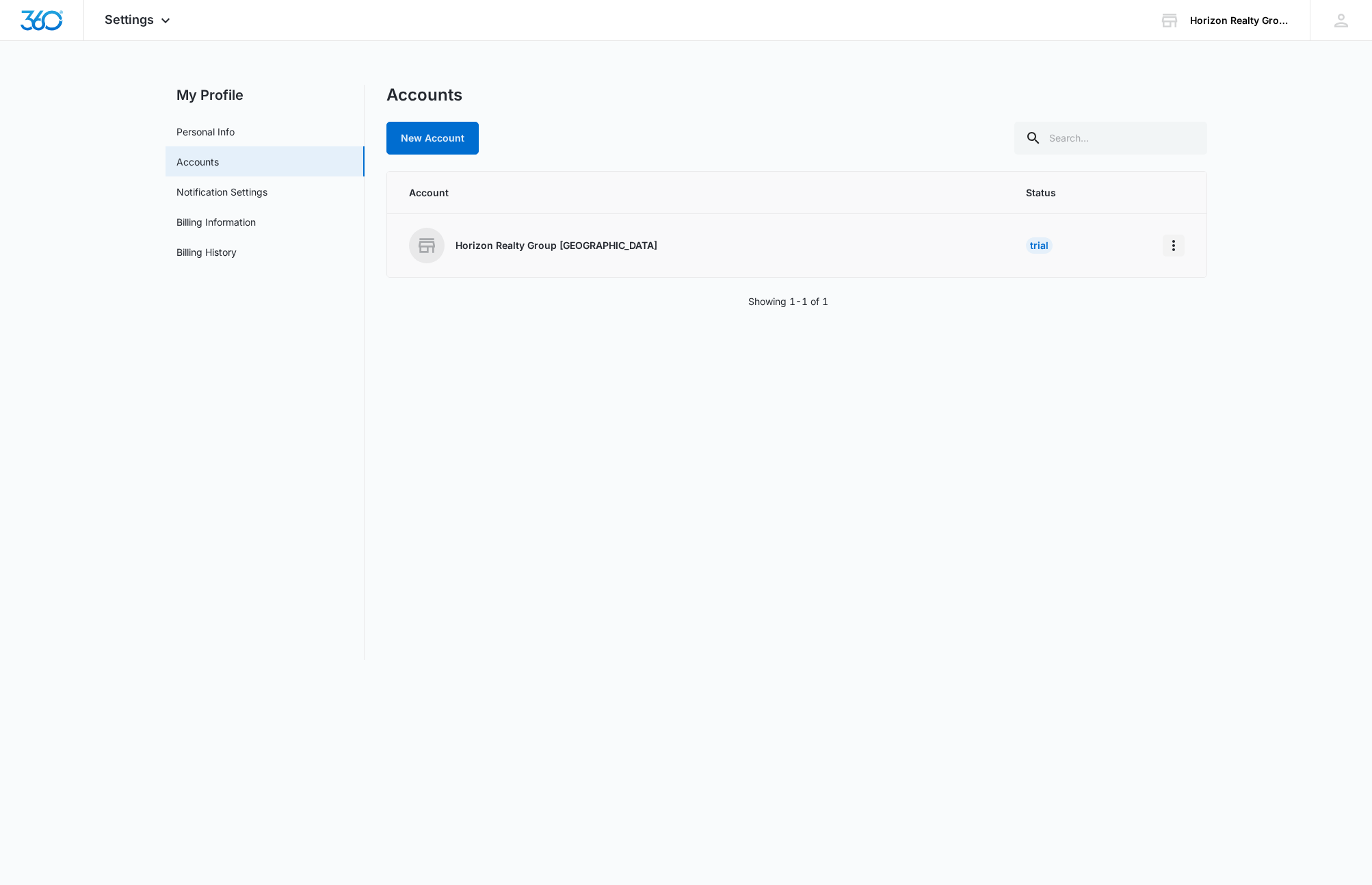
click at [1174, 246] on icon "Home" at bounding box center [1173, 245] width 16 height 16
click at [1192, 282] on div "Go to Dashboard" at bounding box center [1218, 283] width 76 height 10
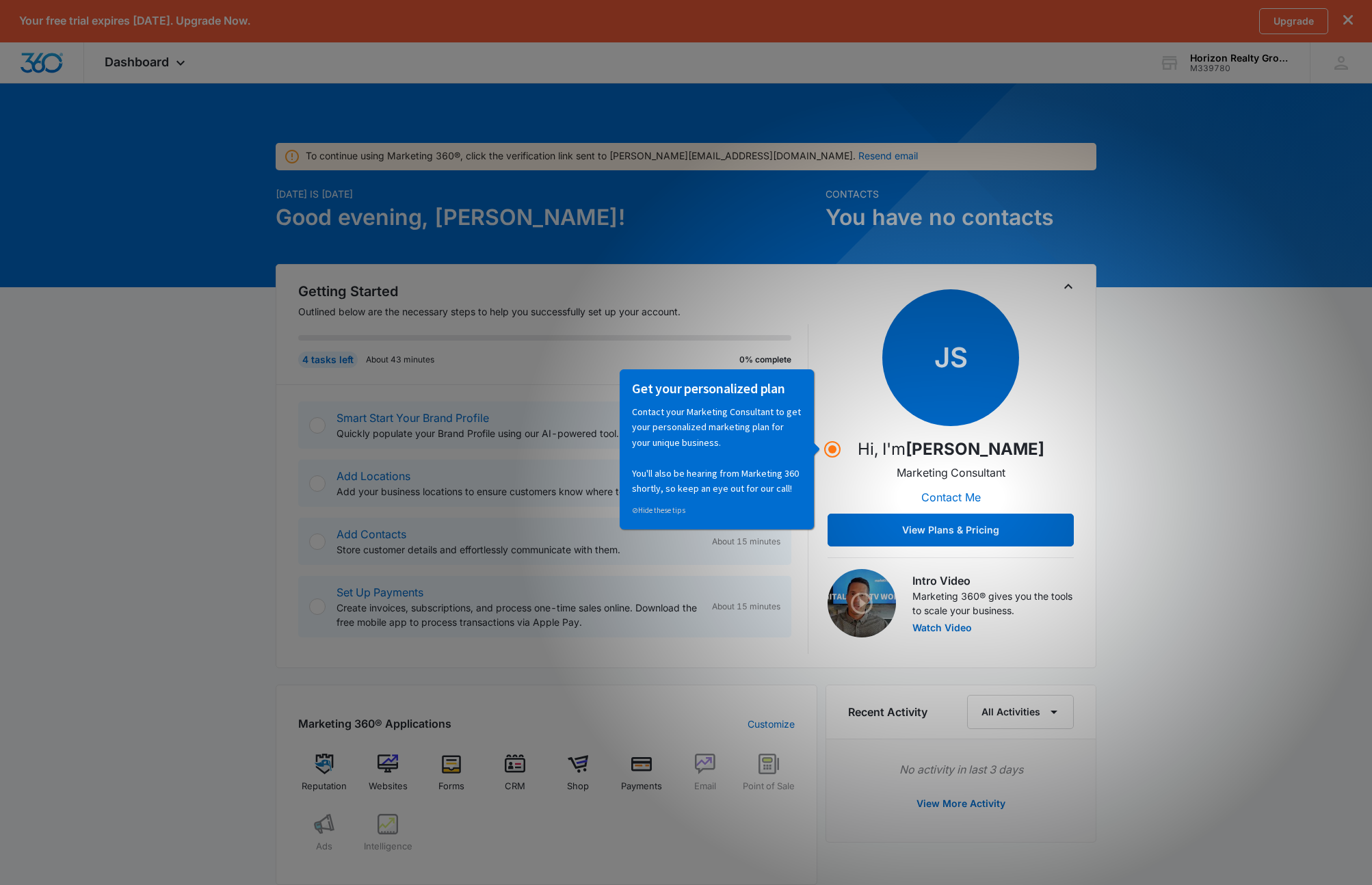
click at [229, 198] on div "To continue using Marketing 360®, click the verification link sent to greg@hori…" at bounding box center [686, 713] width 1372 height 1228
click at [1069, 299] on div "JS Hi, I'm Josh Sherman Marketing Consultant Contact Me View Plans & Pricing" at bounding box center [951, 418] width 246 height 257
click at [358, 84] on div at bounding box center [686, 185] width 1372 height 205
click at [373, 500] on div "Add Locations Add your business locations to ensure customers know where to fin…" at bounding box center [545, 483] width 493 height 47
click at [830, 472] on div "JS Hi, I'm Josh Sherman Marketing Consultant Contact Me View Plans & Pricing" at bounding box center [951, 418] width 246 height 257
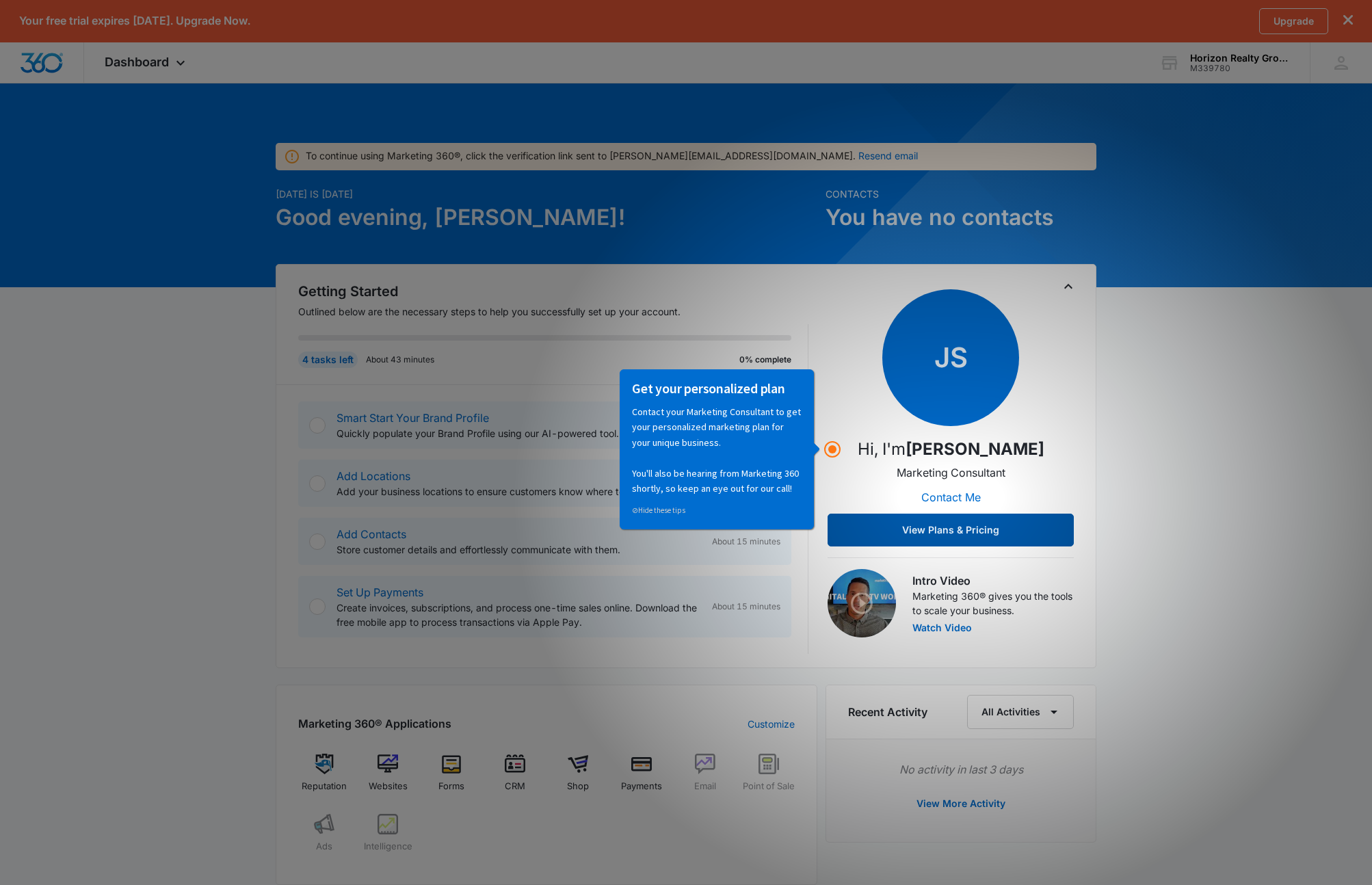
click at [872, 526] on button "View Plans & Pricing" at bounding box center [951, 530] width 246 height 33
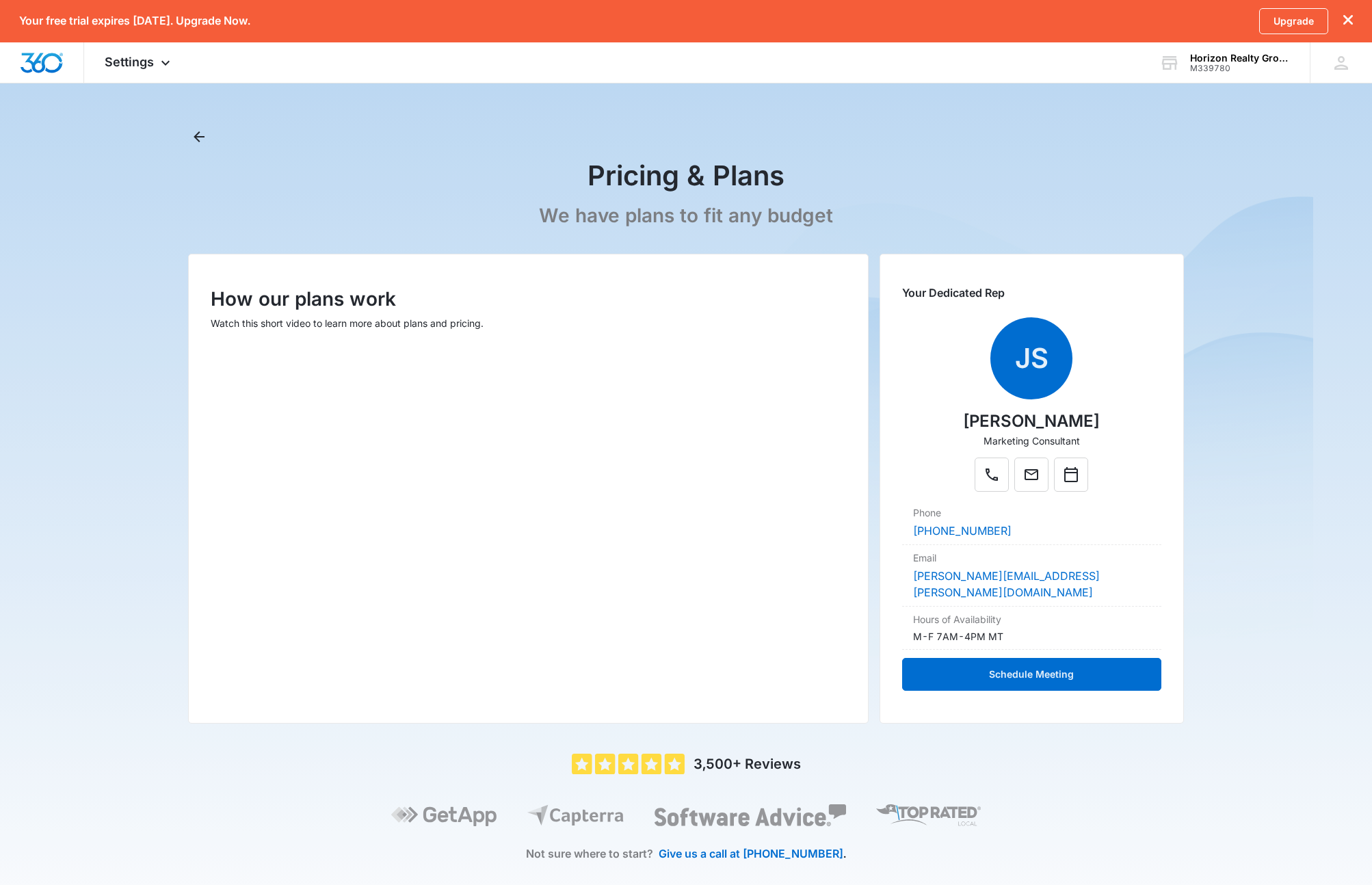
scroll to position [29, 0]
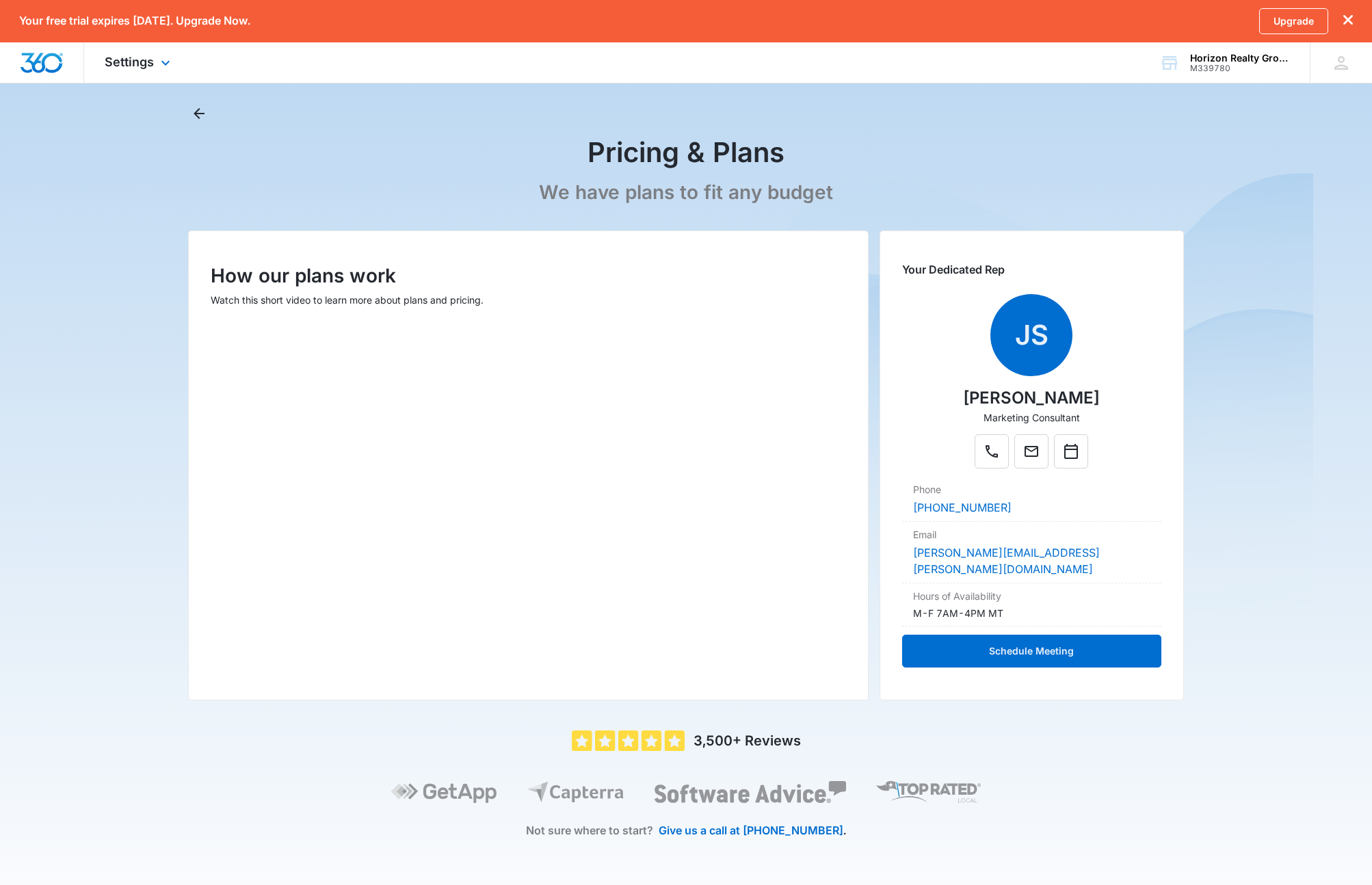
click at [47, 68] on img "Dashboard" at bounding box center [42, 63] width 43 height 21
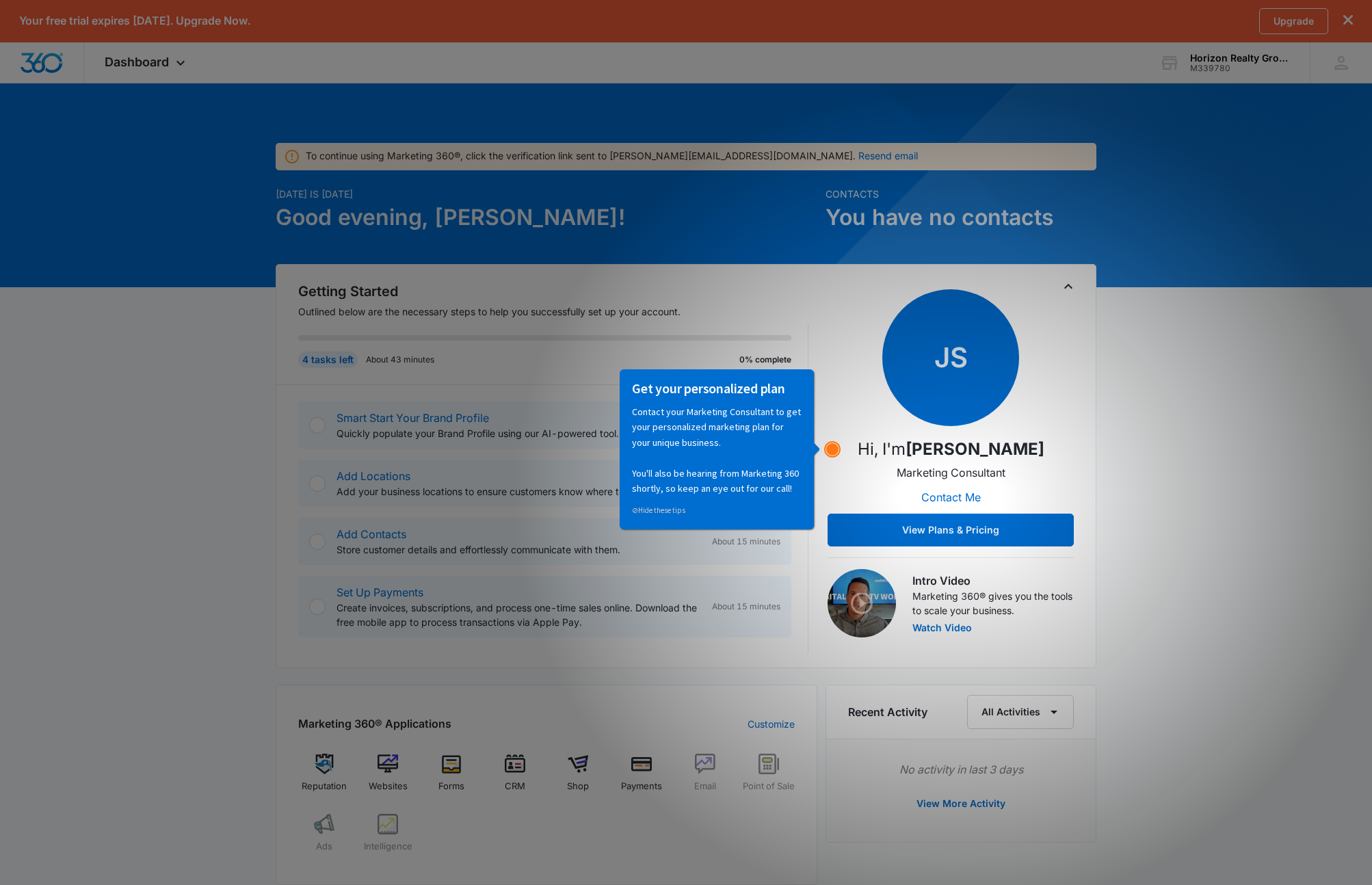
click at [838, 454] on icon "Hotspot (open by clicking or pressing space/enter)" at bounding box center [832, 449] width 16 height 16
click at [833, 452] on circle "Hotspot (open by clicking or pressing space/enter)" at bounding box center [833, 449] width 12 height 12
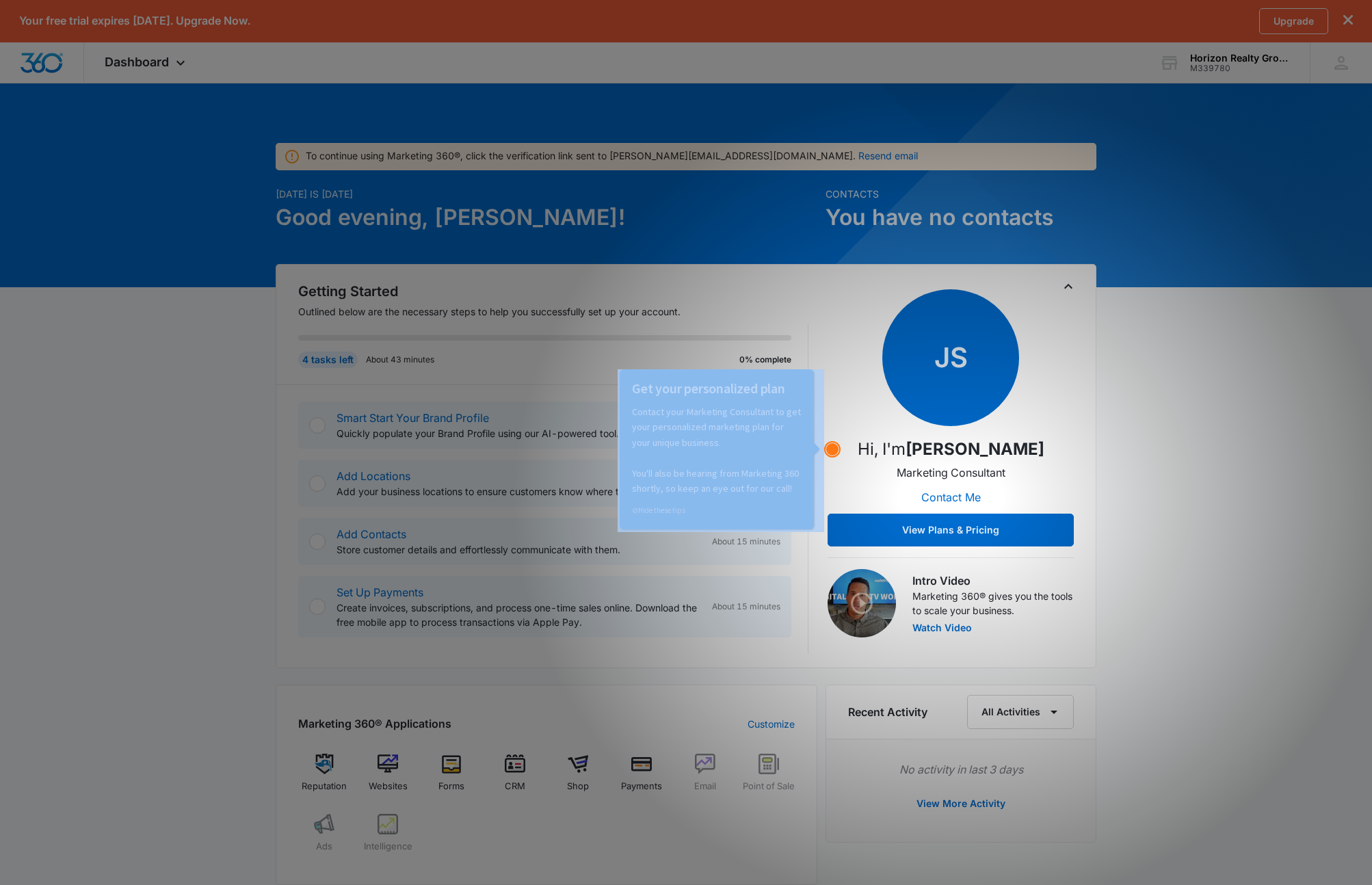
click at [833, 452] on circle "Hotspot (open by clicking or pressing space/enter)" at bounding box center [833, 449] width 12 height 12
drag, startPoint x: 833, startPoint y: 452, endPoint x: 824, endPoint y: 454, distance: 9.2
click at [829, 452] on circle "Hotspot (open by clicking or pressing space/enter)" at bounding box center [833, 449] width 12 height 12
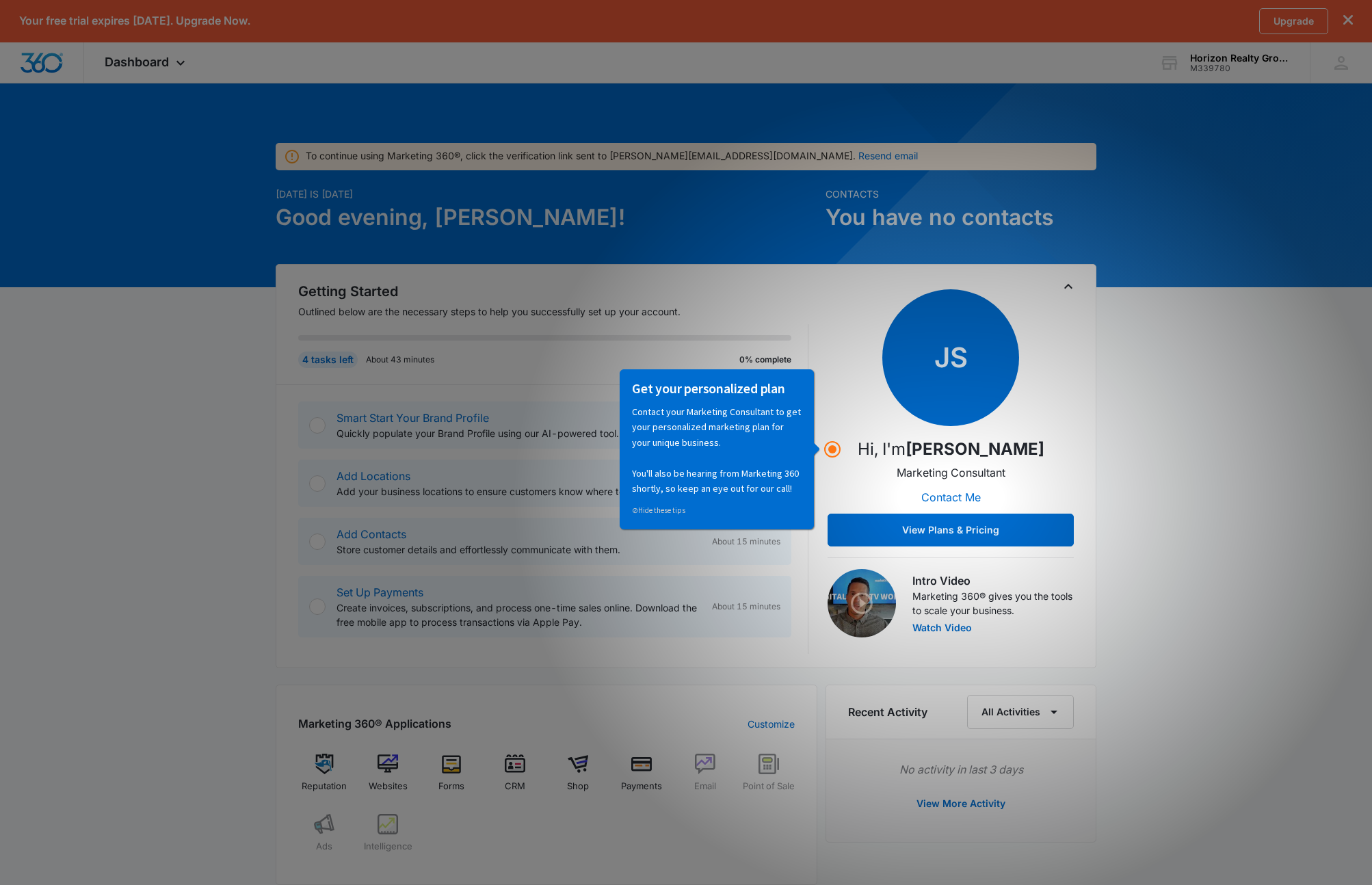
click at [780, 460] on p "Contact your Marketing Consultant to get your personalized marketing plan for y…" at bounding box center [716, 449] width 170 height 92
click at [776, 466] on p "Contact your Marketing Consultant to get your personalized marketing plan for y…" at bounding box center [716, 449] width 170 height 92
drag, startPoint x: 766, startPoint y: 477, endPoint x: 809, endPoint y: 472, distance: 43.3
click at [766, 477] on p "Contact your Marketing Consultant to get your personalized marketing plan for y…" at bounding box center [716, 449] width 170 height 92
click at [854, 458] on div "JS Hi, I'm Josh Sherman Marketing Consultant Contact Me View Plans & Pricing" at bounding box center [951, 418] width 246 height 257
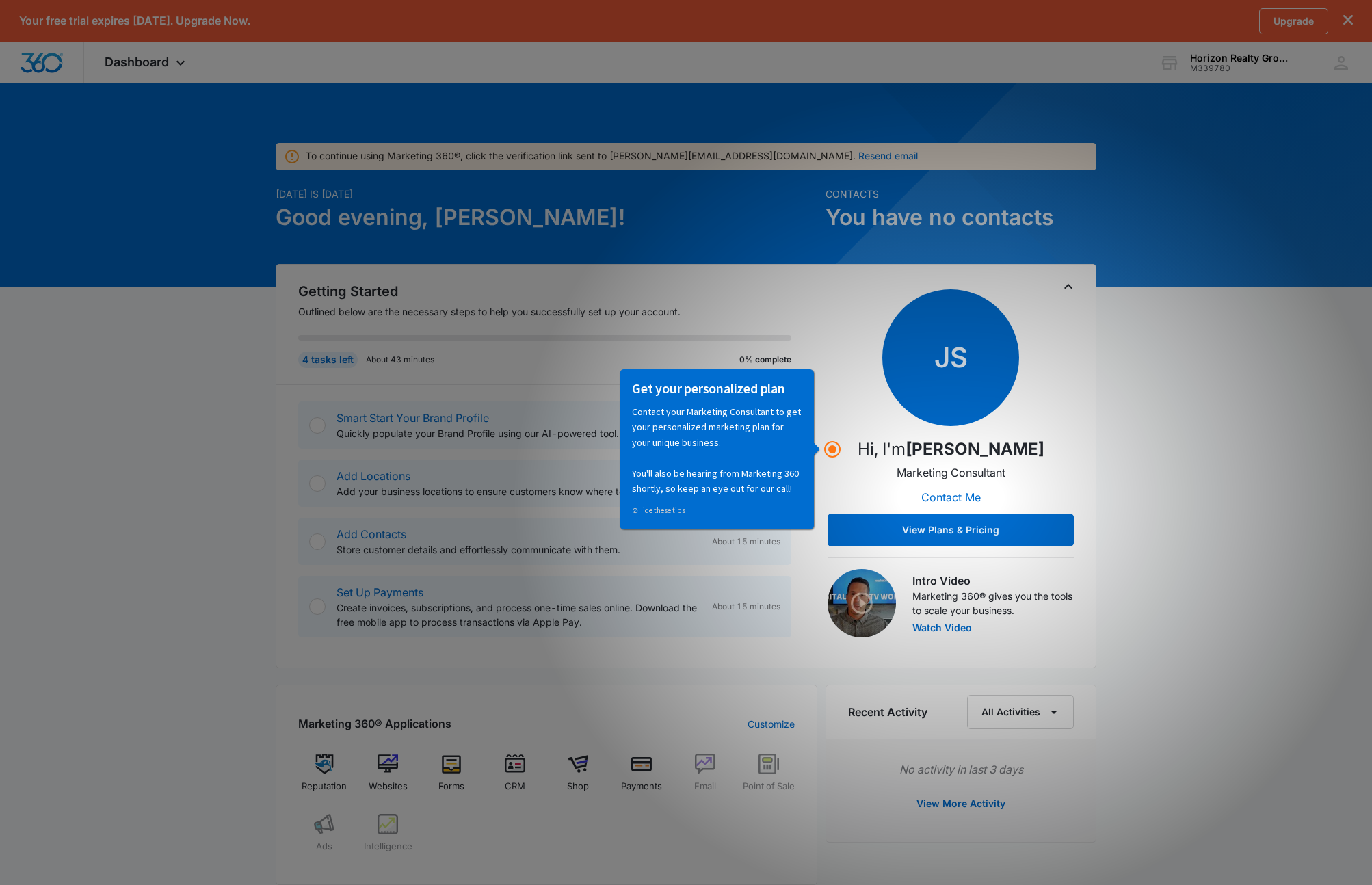
click at [846, 435] on div "JS Hi, I'm Josh Sherman Marketing Consultant Contact Me View Plans & Pricing" at bounding box center [951, 418] width 246 height 257
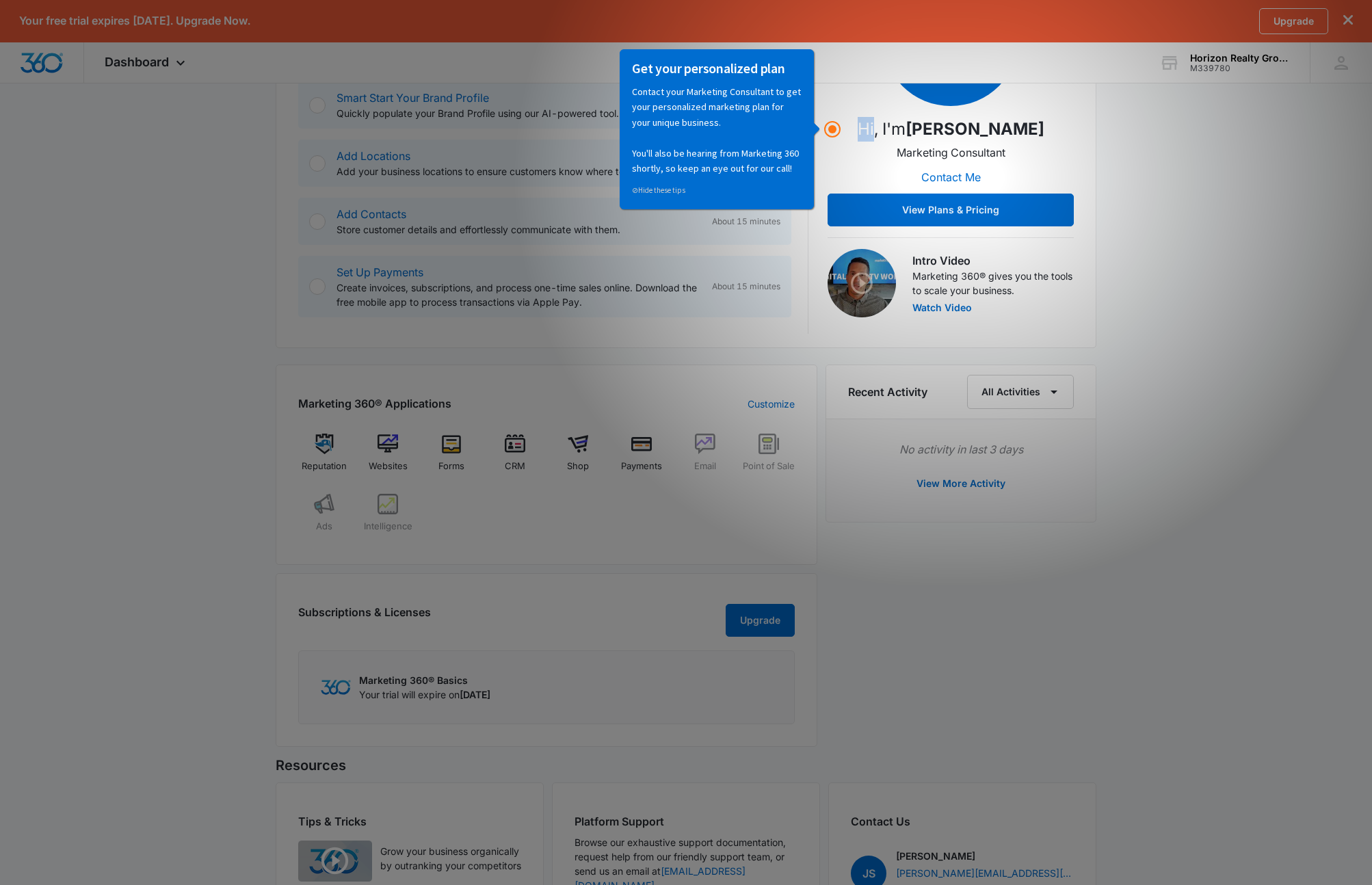
scroll to position [456, 0]
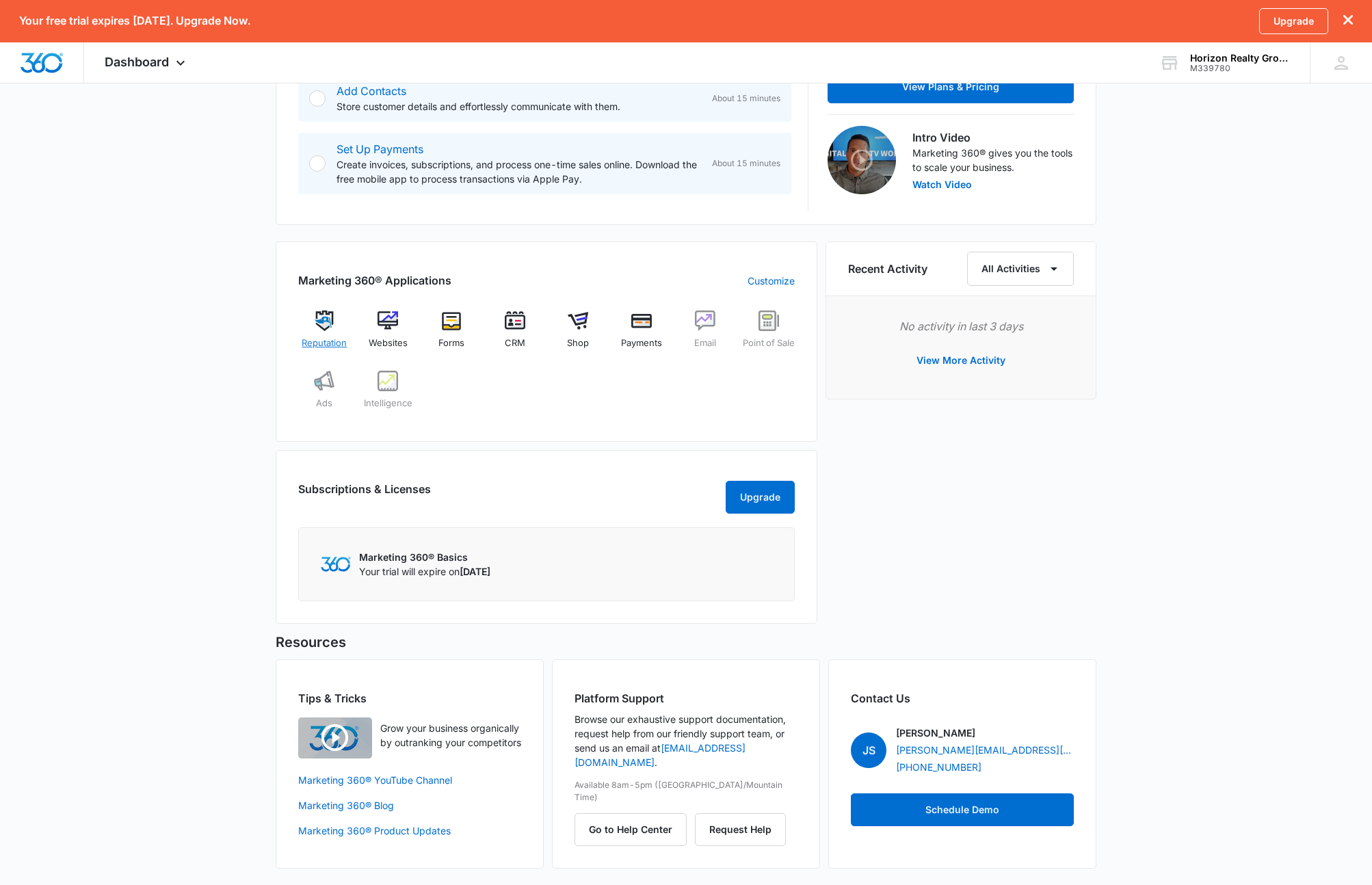
click at [324, 316] on img at bounding box center [324, 321] width 21 height 21
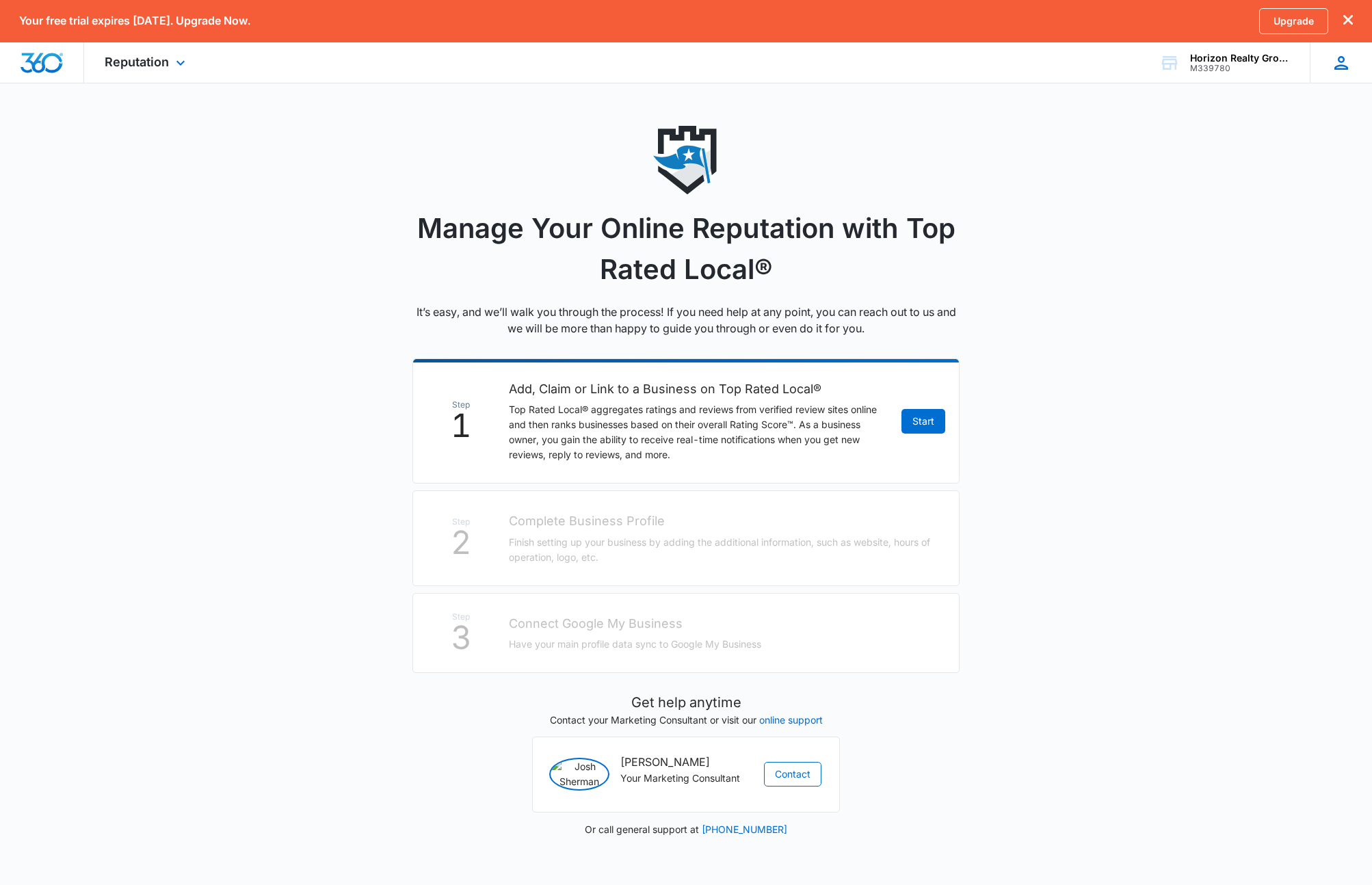
click at [1337, 63] on icon at bounding box center [1342, 63] width 21 height 21
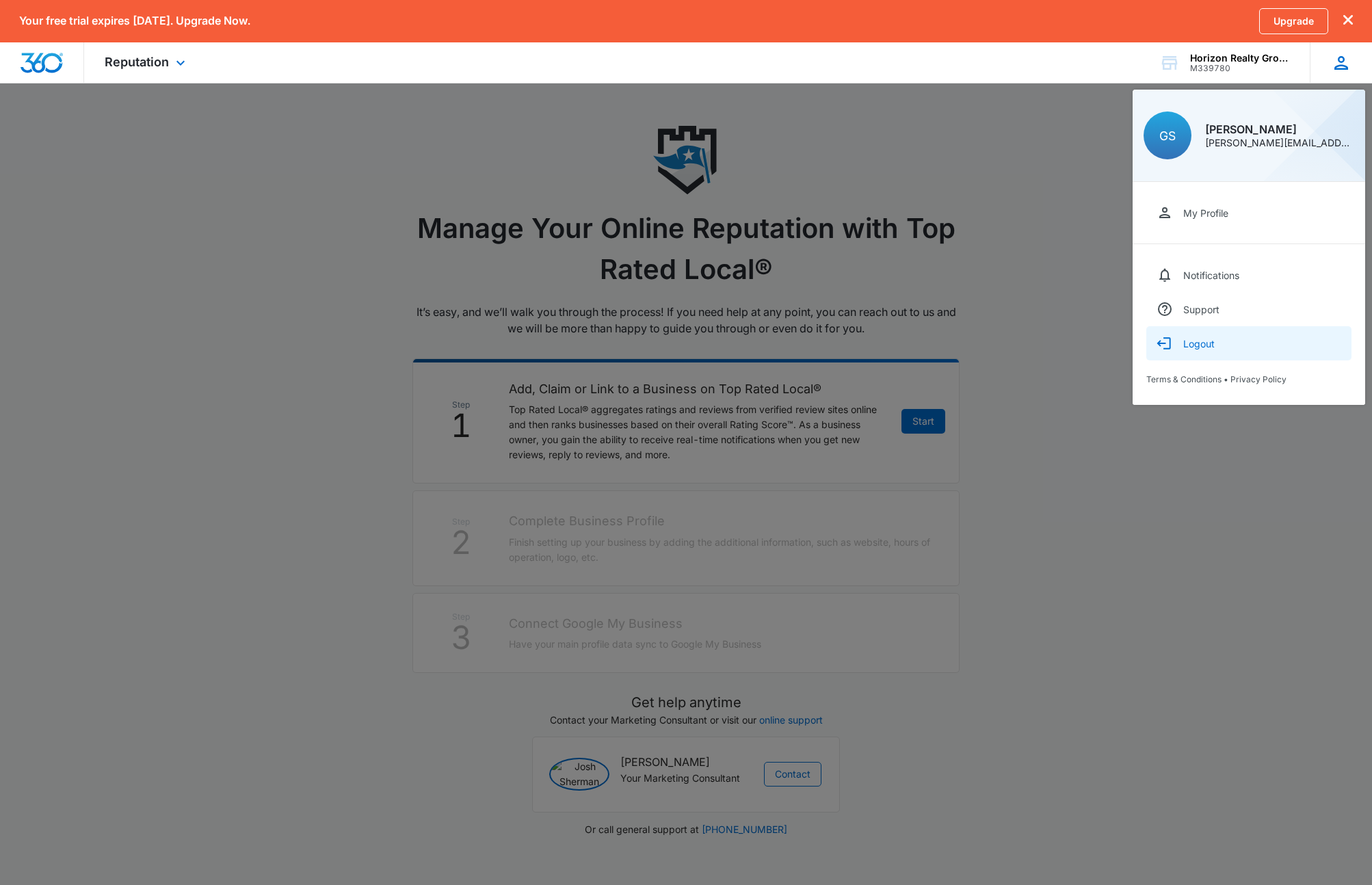
click at [1203, 344] on div "Logout" at bounding box center [1199, 343] width 31 height 11
